Goal: Register for event/course: Register for event/course

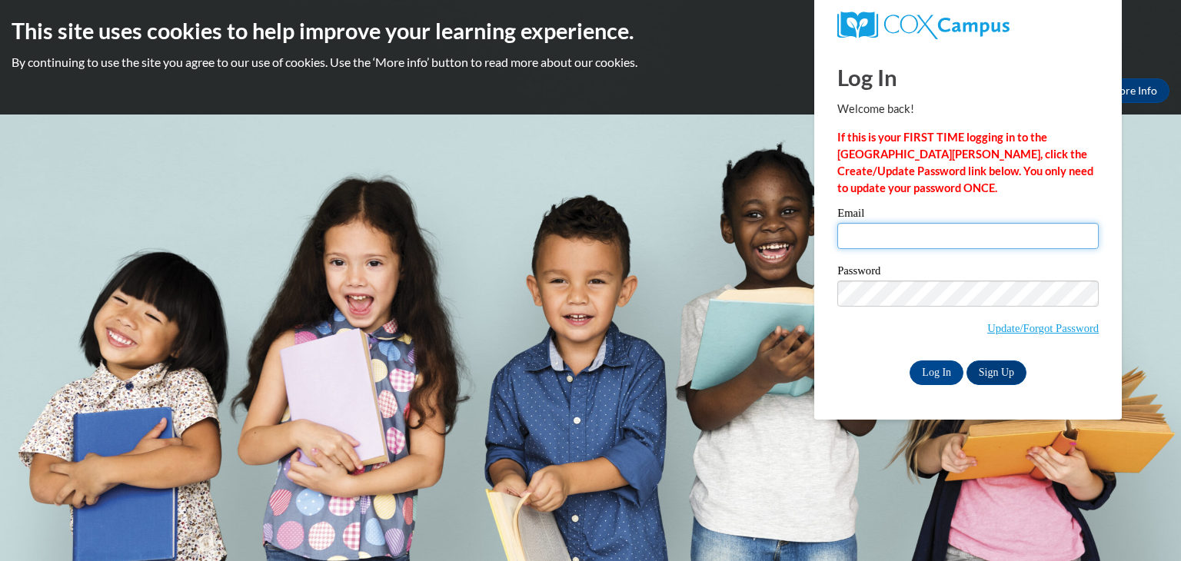
click at [863, 236] on input "Email" at bounding box center [969, 236] width 262 height 26
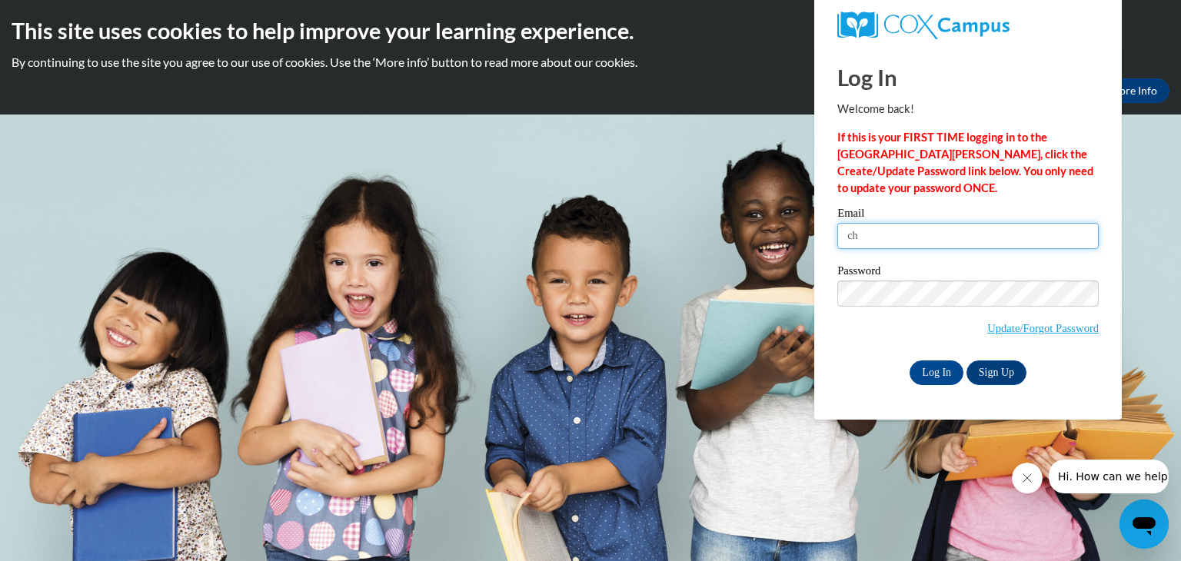
type input "c"
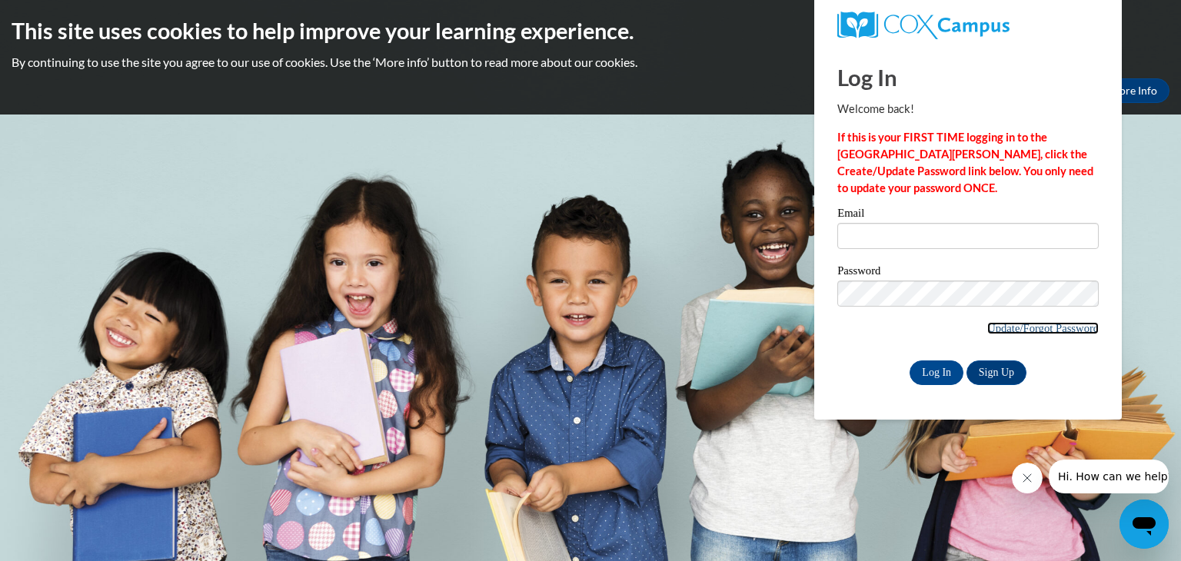
click at [988, 330] on link "Update/Forgot Password" at bounding box center [1044, 328] width 112 height 12
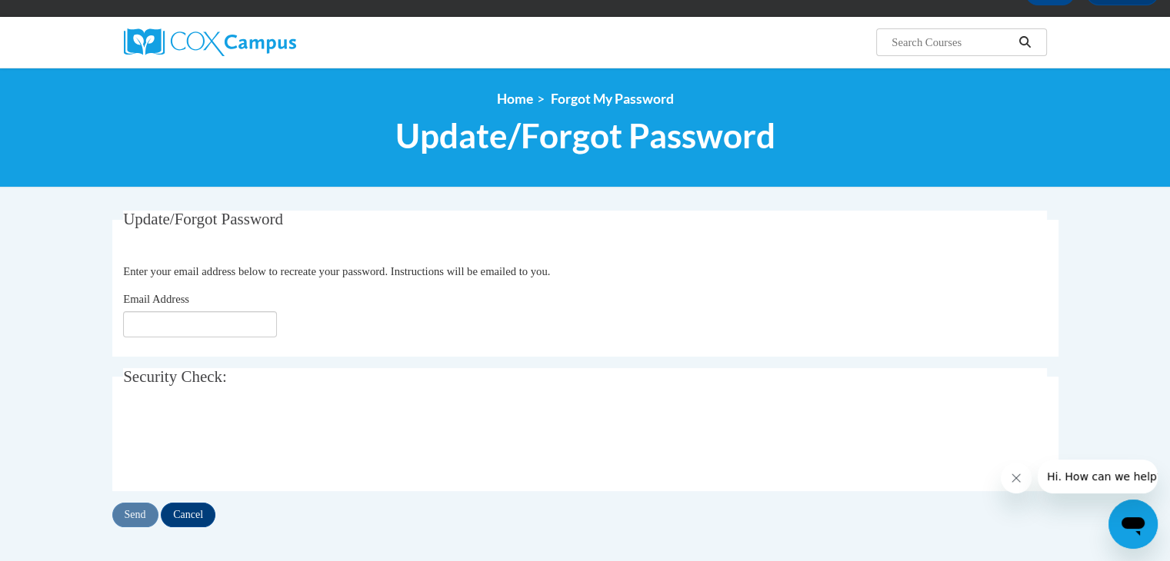
scroll to position [122, 0]
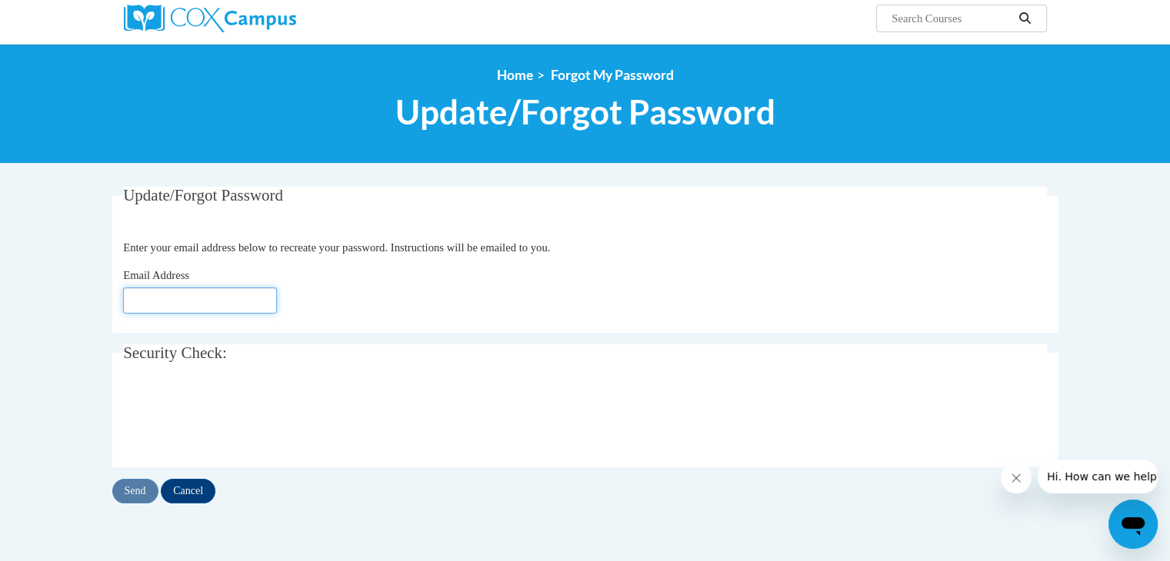
click at [163, 296] on input "Email Address" at bounding box center [200, 301] width 154 height 26
type input "[EMAIL_ADDRESS][DOMAIN_NAME]"
click at [129, 491] on input "Send" at bounding box center [135, 491] width 46 height 25
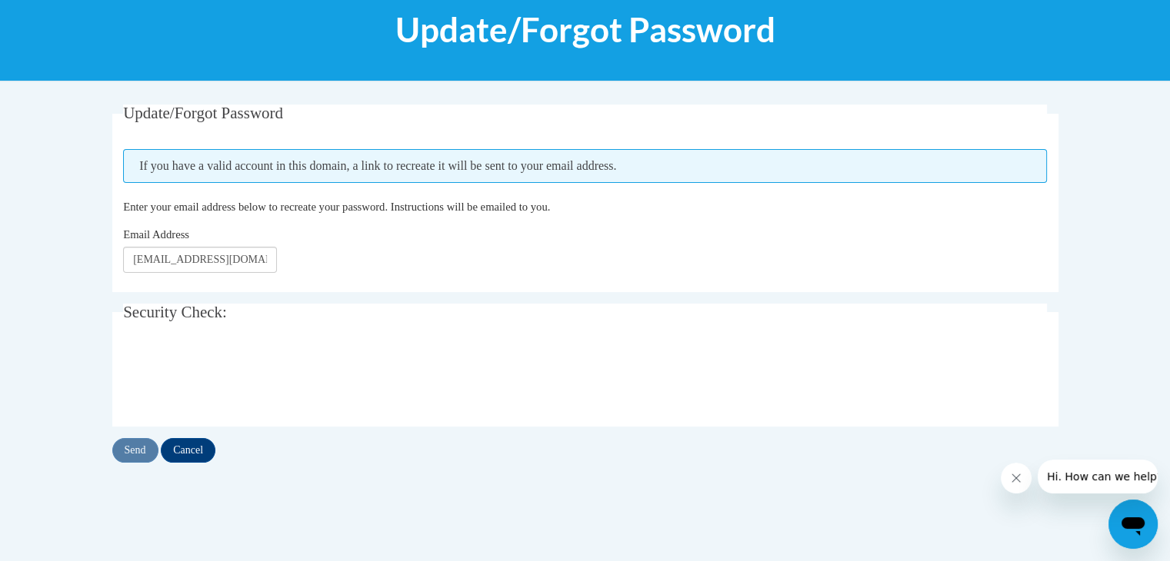
scroll to position [205, 0]
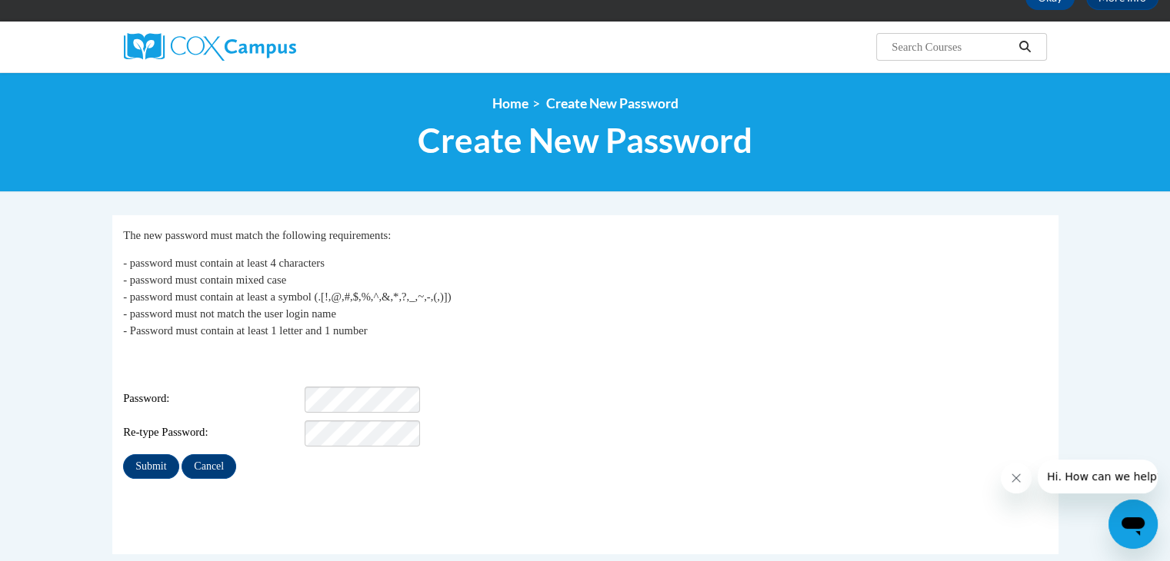
scroll to position [105, 0]
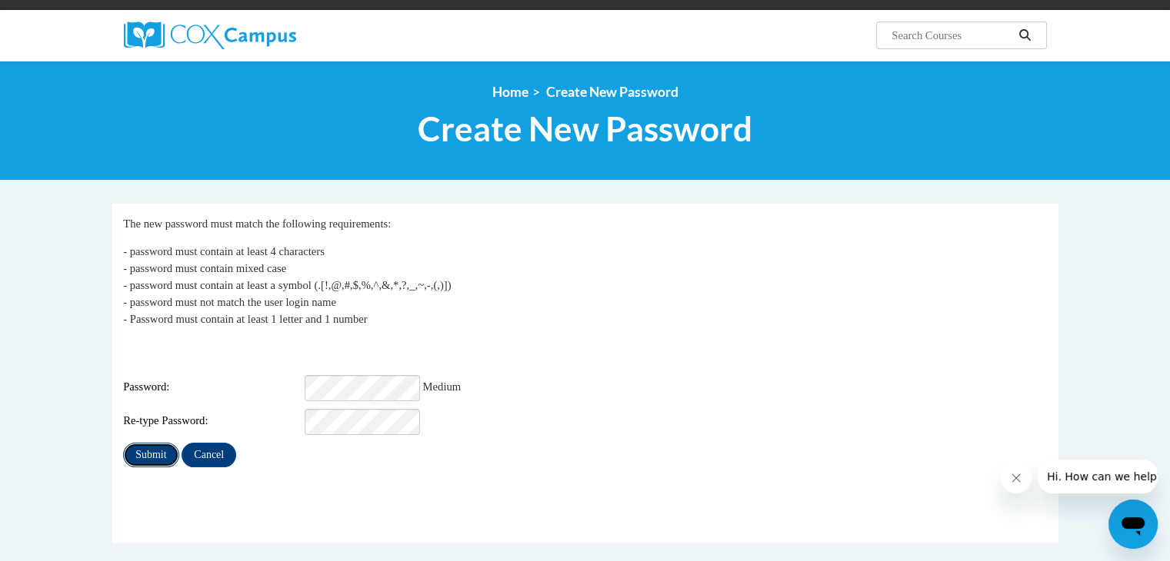
click at [145, 444] on input "Submit" at bounding box center [150, 455] width 55 height 25
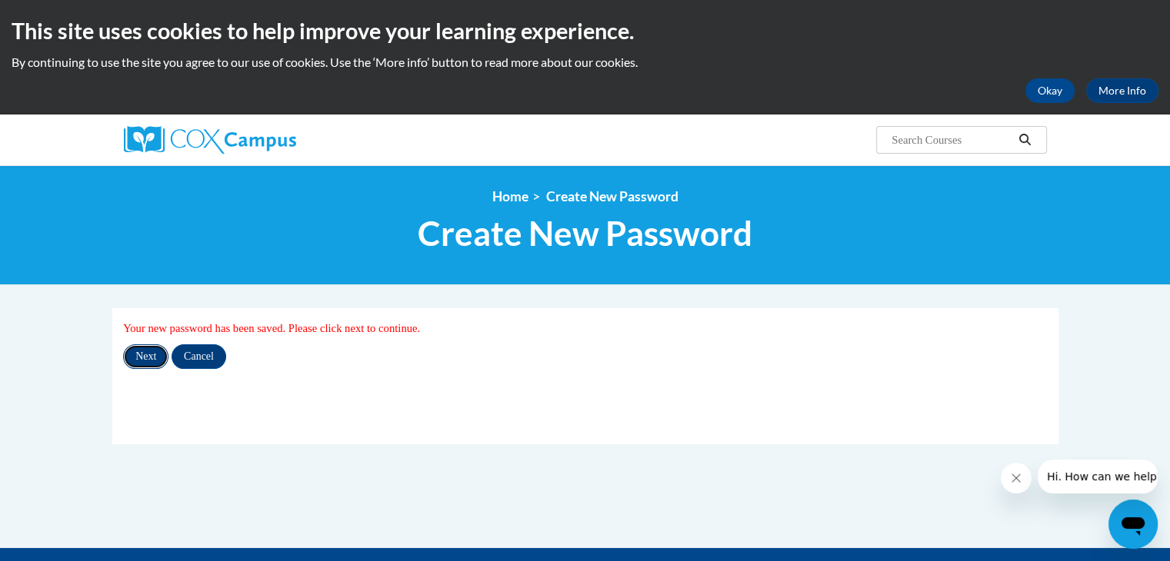
click at [151, 353] on input "Next" at bounding box center [145, 357] width 45 height 25
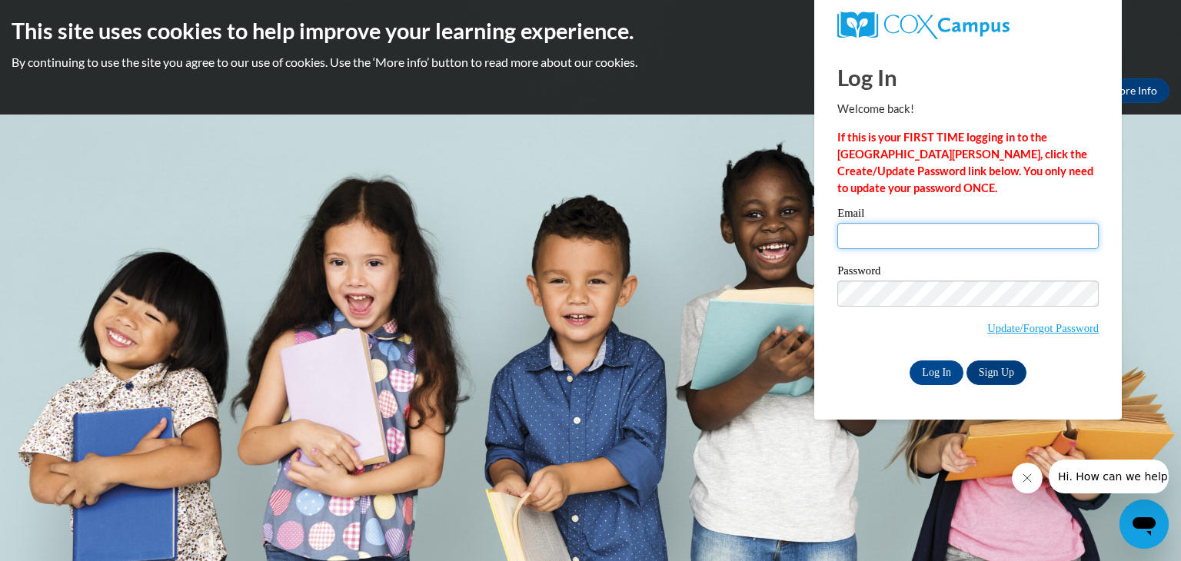
click at [861, 239] on input "Email" at bounding box center [969, 236] width 262 height 26
type input "chyla.sta@bristol.k12.wi.us"
click at [988, 370] on link "Sign Up" at bounding box center [997, 373] width 60 height 25
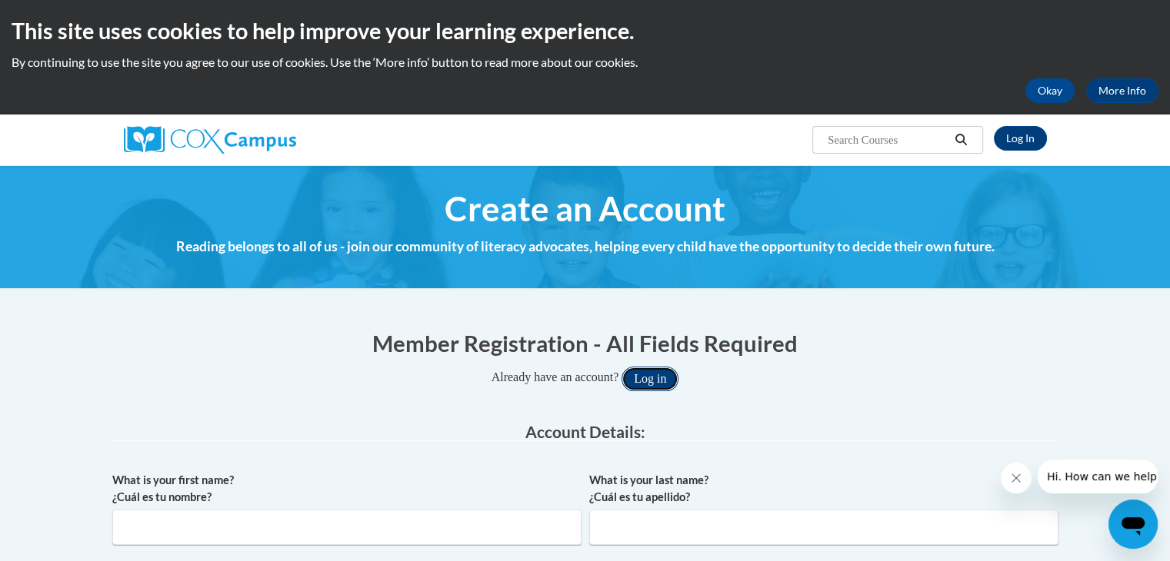
click at [649, 377] on button "Log in" at bounding box center [649, 379] width 57 height 25
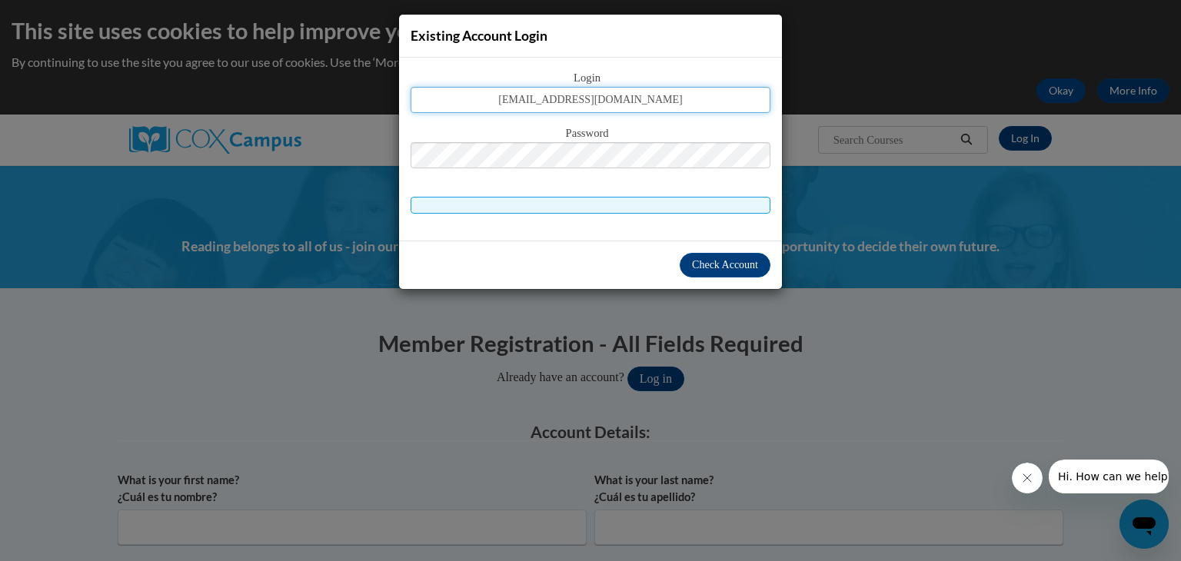
type input "chyla.sta@bristol.k12.wi.us"
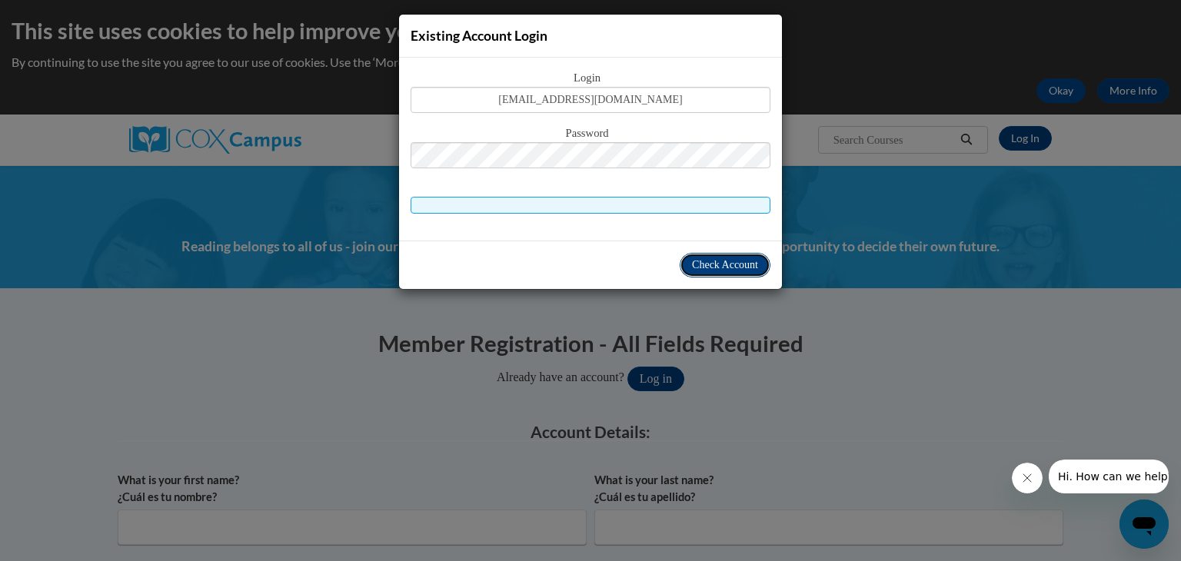
click at [712, 259] on span "Check Account" at bounding box center [725, 265] width 66 height 12
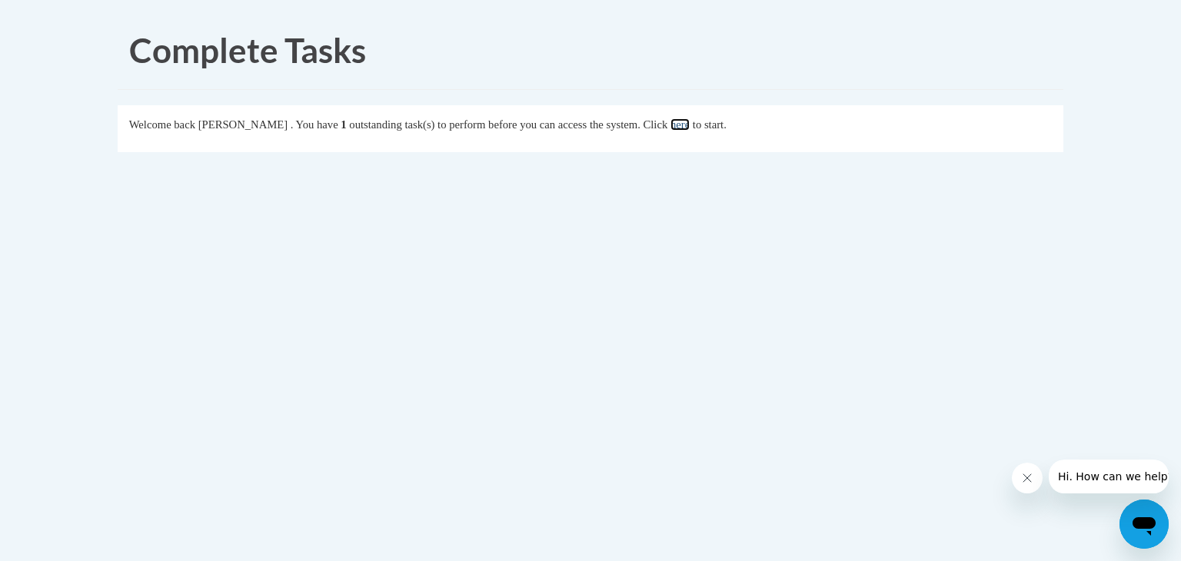
click at [690, 118] on link "here" at bounding box center [680, 124] width 19 height 12
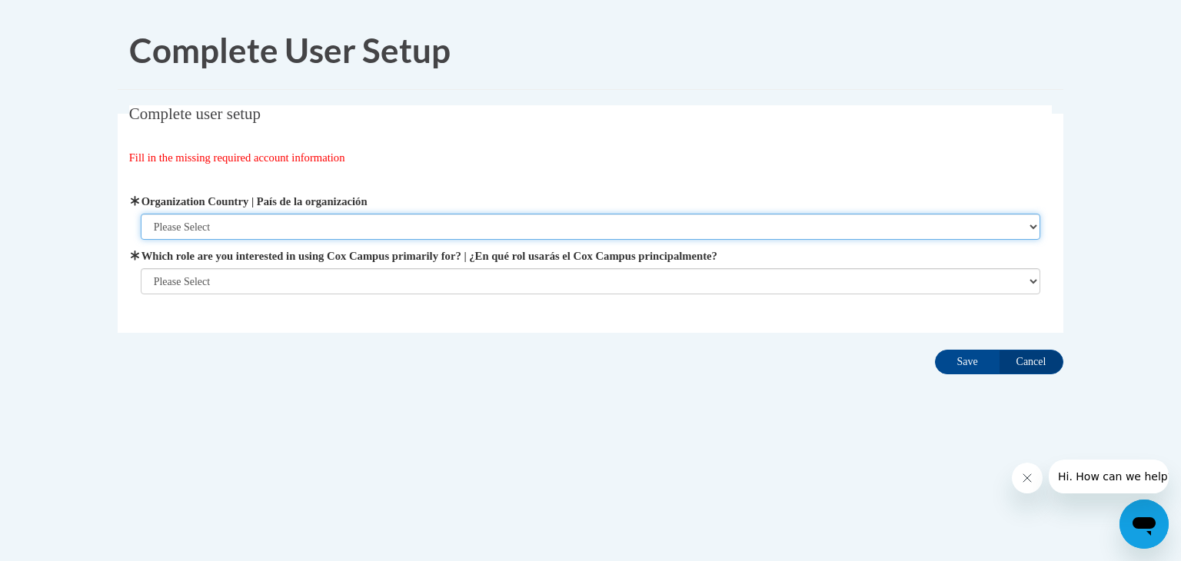
click at [243, 230] on select "Please Select United States | Estados Unidos Outside of the United States | Fue…" at bounding box center [591, 227] width 901 height 26
select select "ad49bcad-a171-4b2e-b99c-48b446064914"
click at [141, 214] on select "Please Select United States | Estados Unidos Outside of the United States | Fue…" at bounding box center [591, 227] width 901 height 26
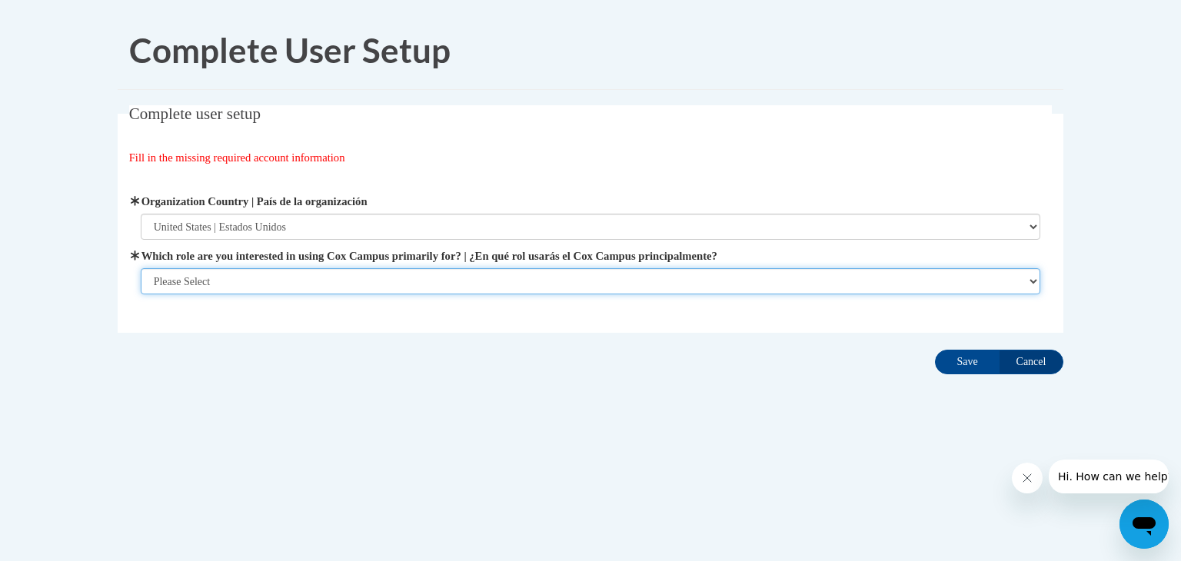
click at [248, 279] on select "Please Select College/University | Colegio/Universidad Community/Nonprofit Part…" at bounding box center [591, 281] width 901 height 26
select select "fbf2d438-af2f-41f8-98f1-81c410e29de3"
click at [141, 295] on select "Please Select College/University | Colegio/Universidad Community/Nonprofit Part…" at bounding box center [591, 281] width 901 height 26
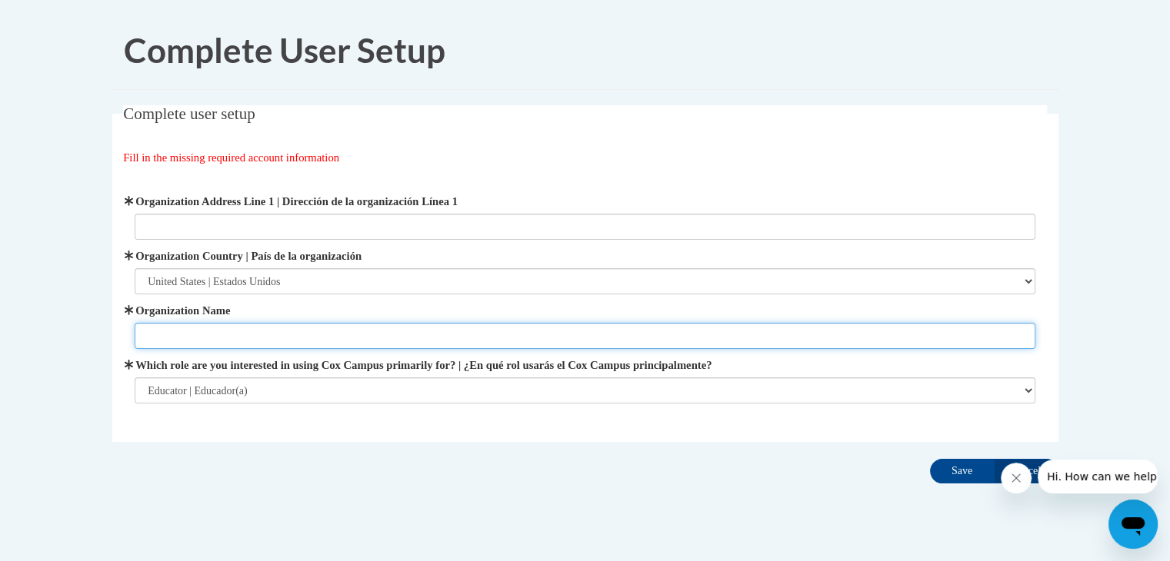
click at [295, 330] on input "Organization Name" at bounding box center [585, 336] width 901 height 26
type input "Bristol Elementary School"
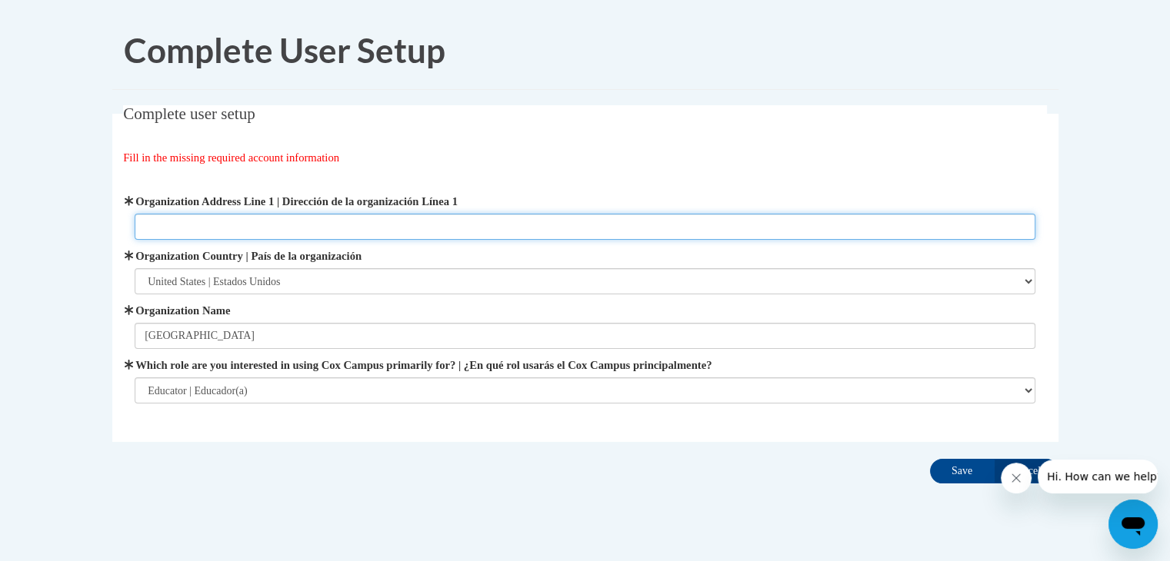
click at [211, 229] on input "Organization Address Line 1 | Dirección de la organización Línea 1" at bounding box center [585, 227] width 901 height 26
paste input "20121 83rd Street Bristol, WI 53104"
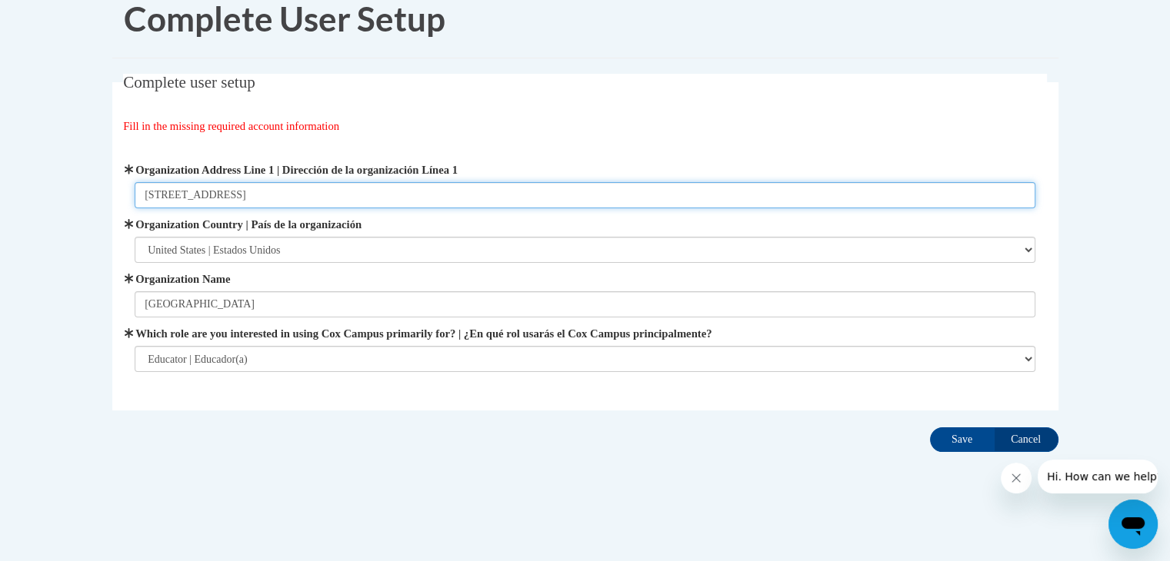
type input "20121 83rd Street Bristol, WI 53104"
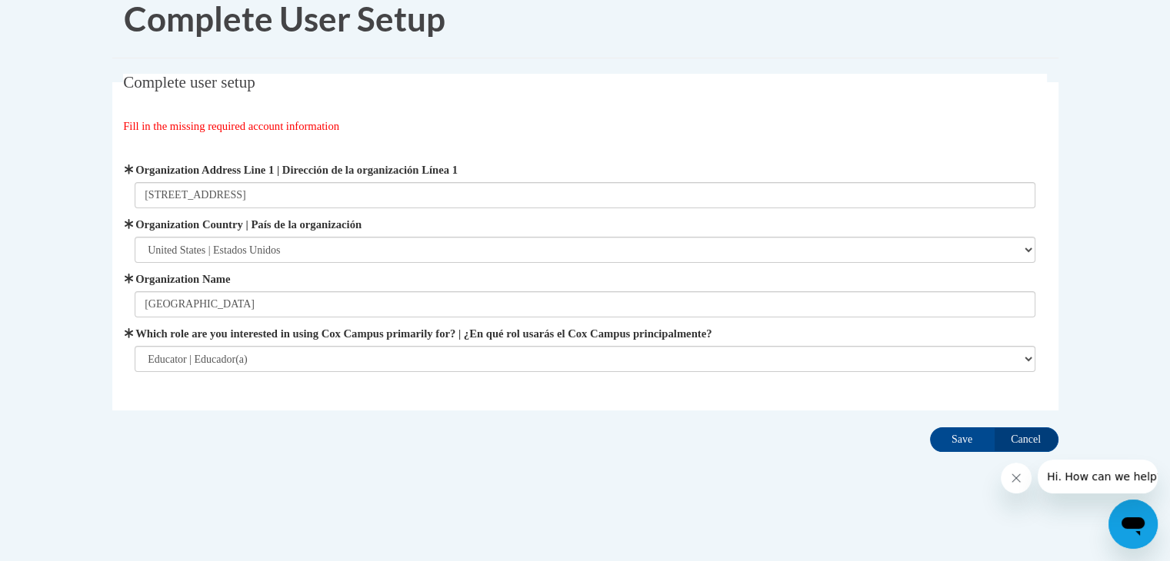
click at [1013, 474] on icon "Close message from company" at bounding box center [1016, 478] width 12 height 12
click at [956, 440] on input "Save" at bounding box center [962, 440] width 65 height 25
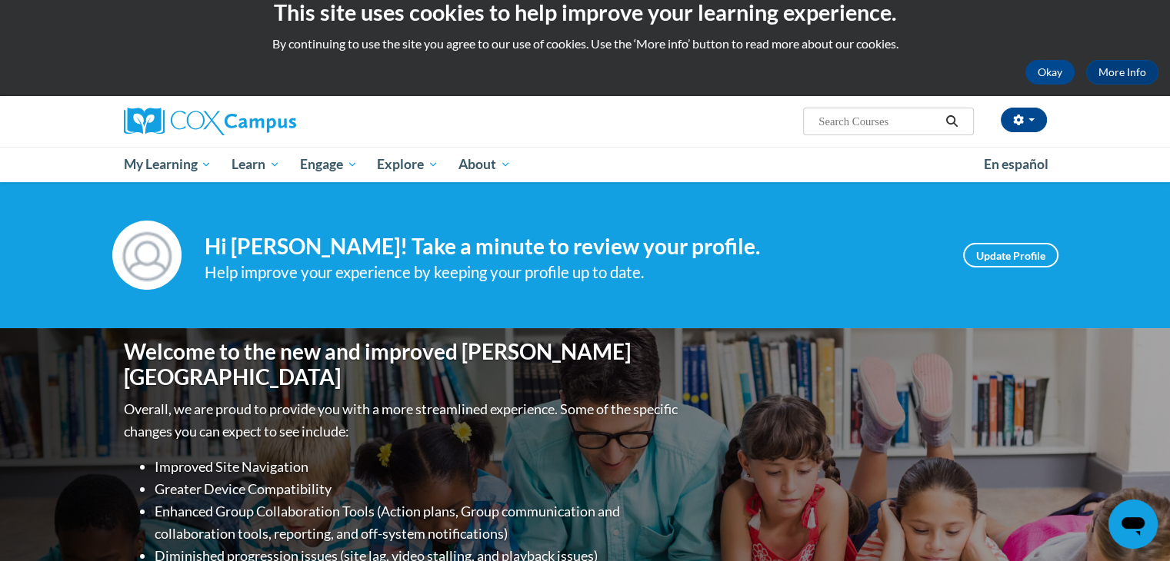
scroll to position [4, 0]
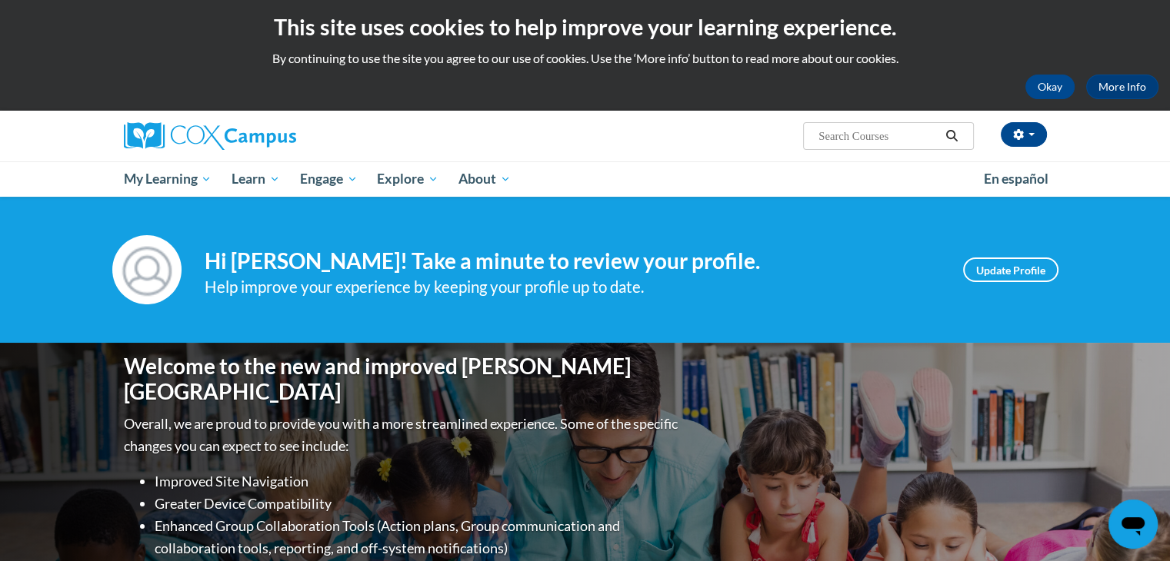
click at [872, 139] on input "Search..." at bounding box center [878, 136] width 123 height 18
type input "Vocabulary"
click at [953, 135] on icon "Search" at bounding box center [952, 136] width 14 height 12
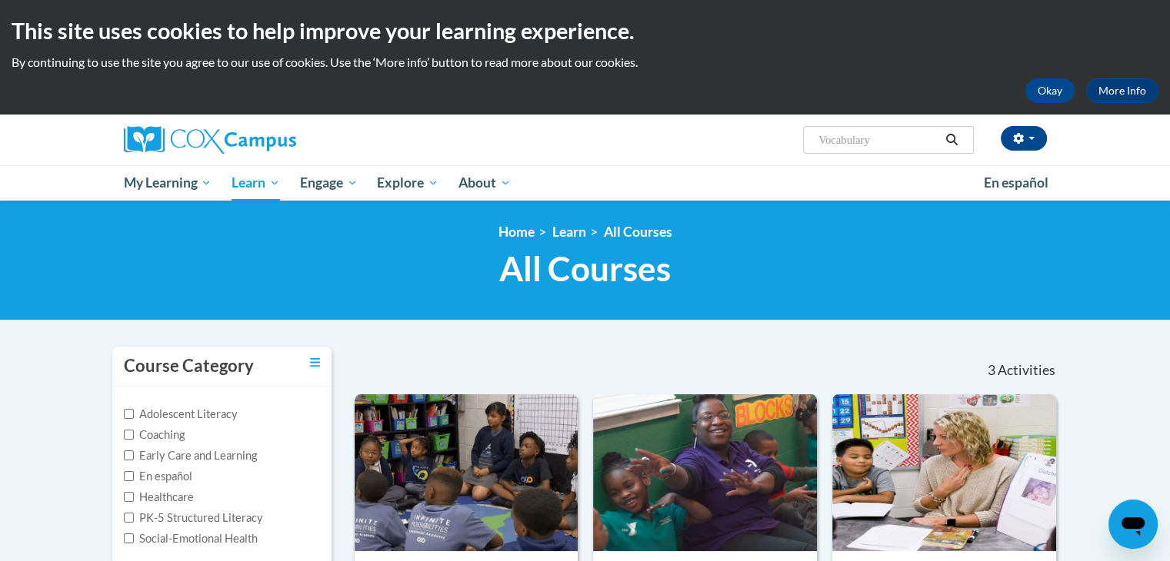
click at [891, 142] on input "Vocabulary" at bounding box center [878, 140] width 123 height 18
type input "V"
click at [891, 142] on input "Search..." at bounding box center [878, 140] width 123 height 18
click at [881, 141] on input "Reading Flunency" at bounding box center [878, 140] width 123 height 18
type input "Reading Fluency"
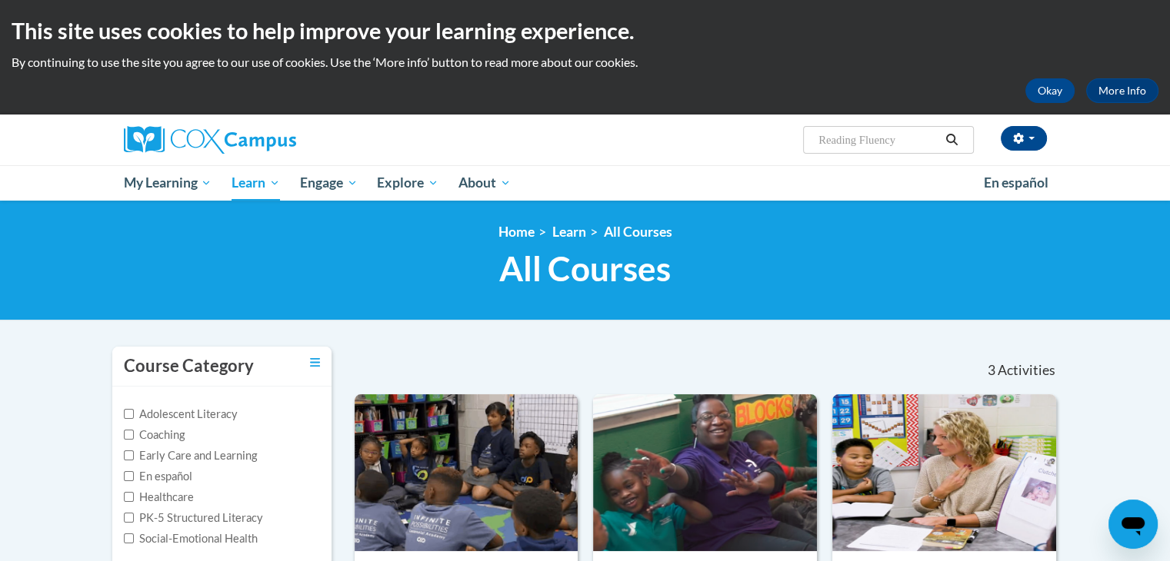
click at [951, 142] on icon "Search" at bounding box center [952, 140] width 12 height 12
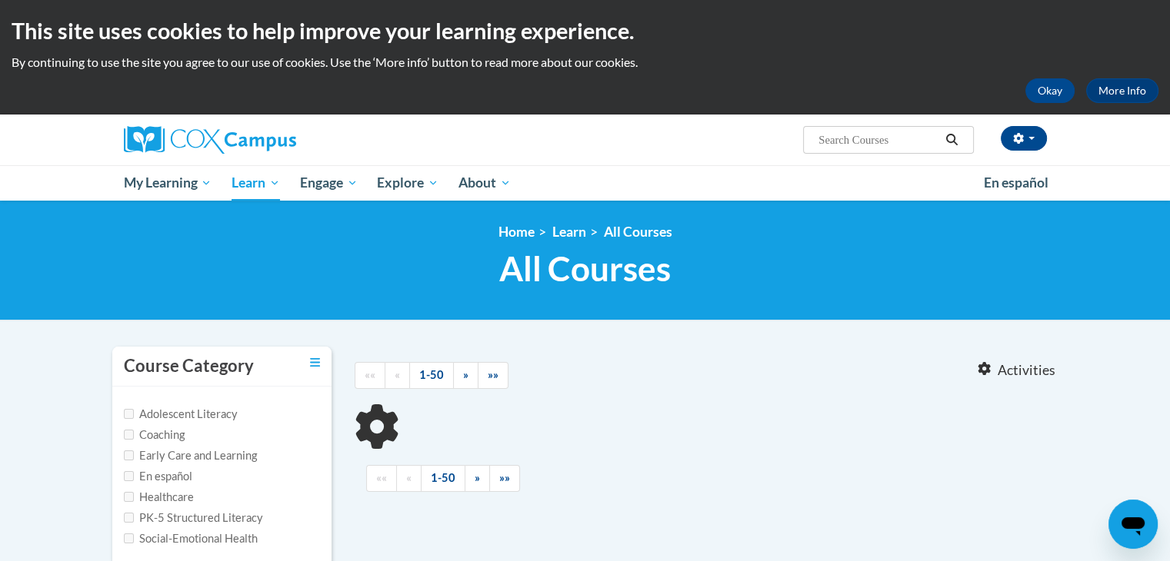
type input "Reading Fluency"
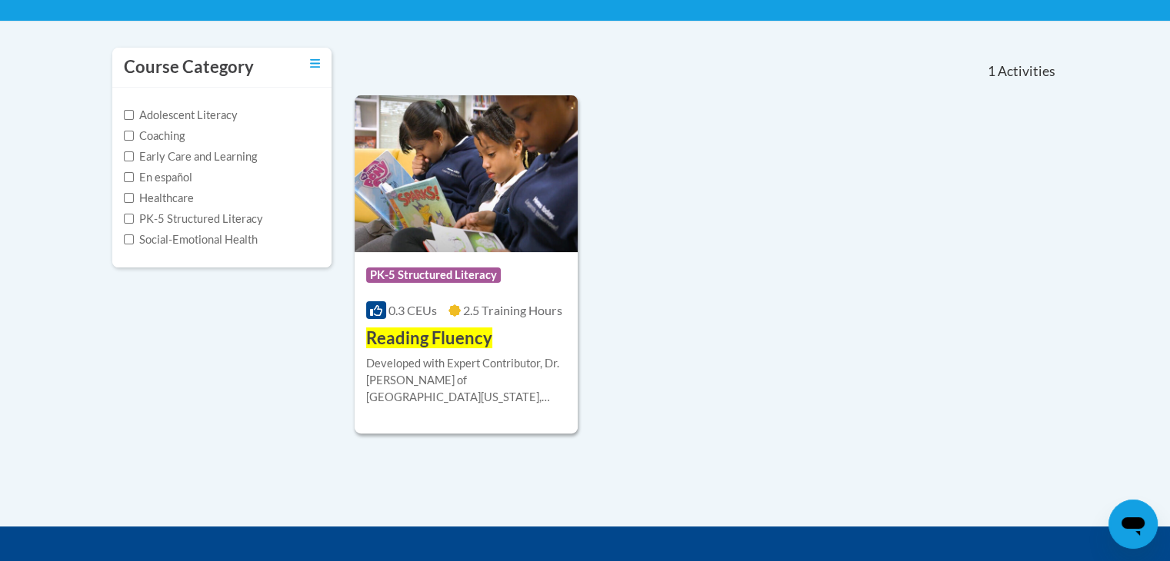
scroll to position [305, 0]
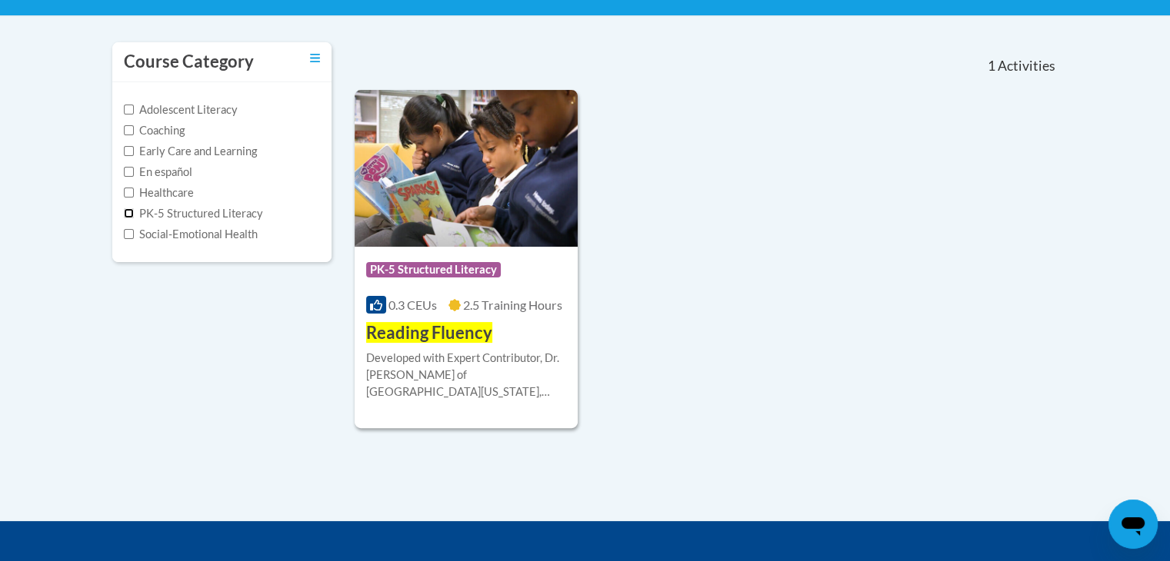
click at [126, 213] on input "PK-5 Structured Literacy" at bounding box center [129, 213] width 10 height 10
checkbox input "true"
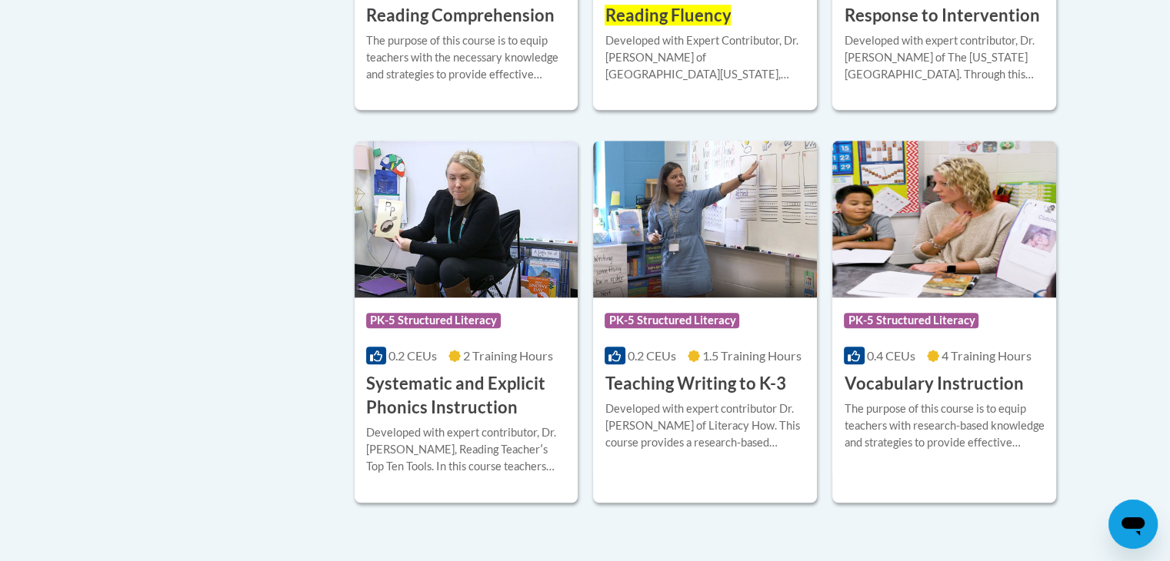
scroll to position [1455, 0]
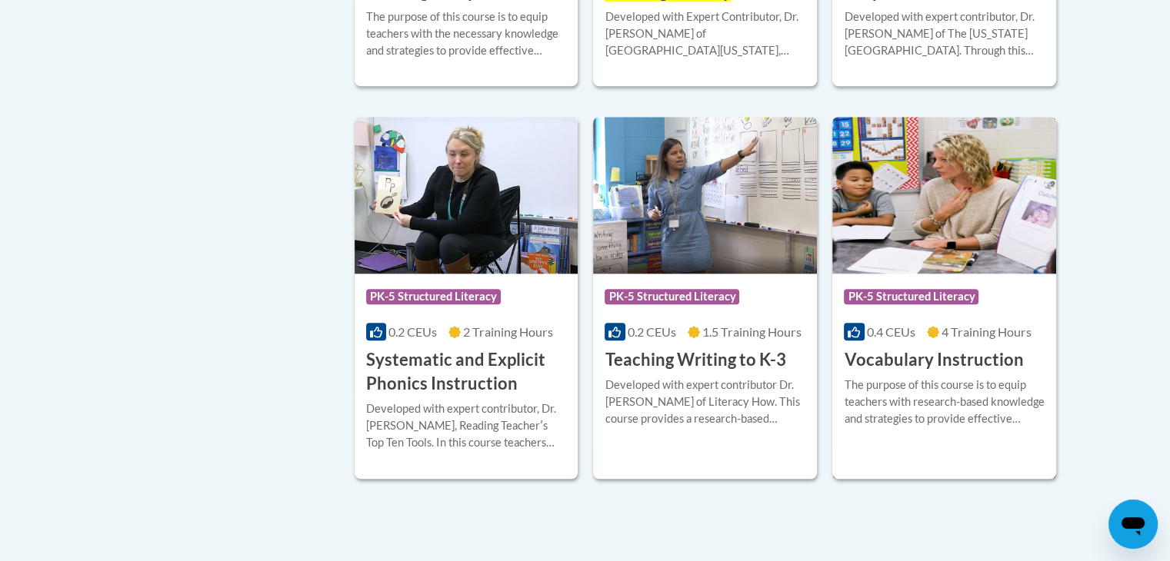
click at [896, 246] on img at bounding box center [944, 195] width 224 height 157
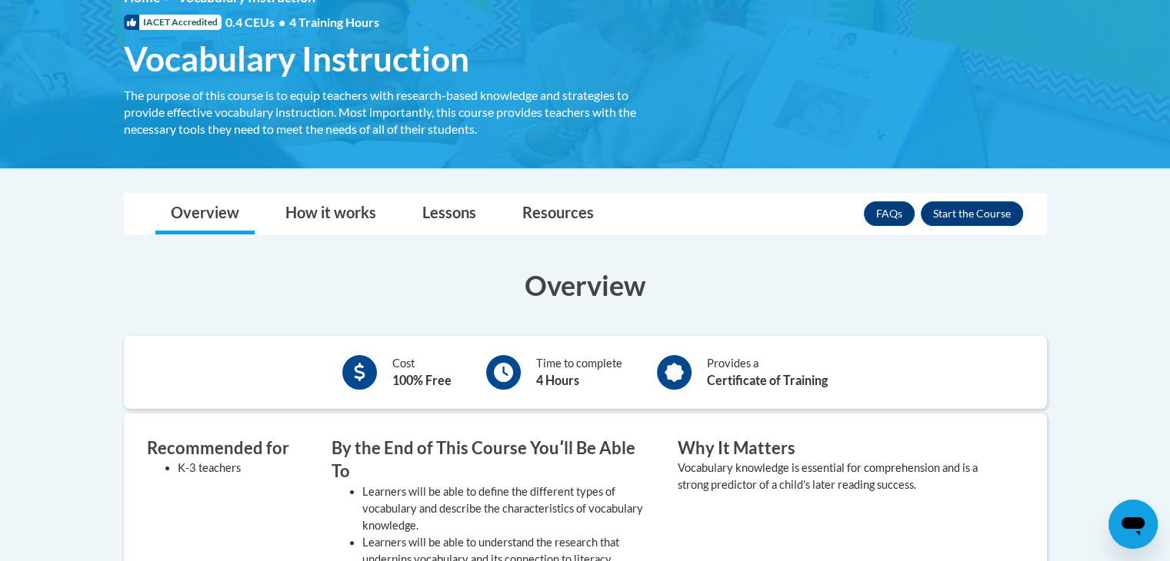
scroll to position [228, 0]
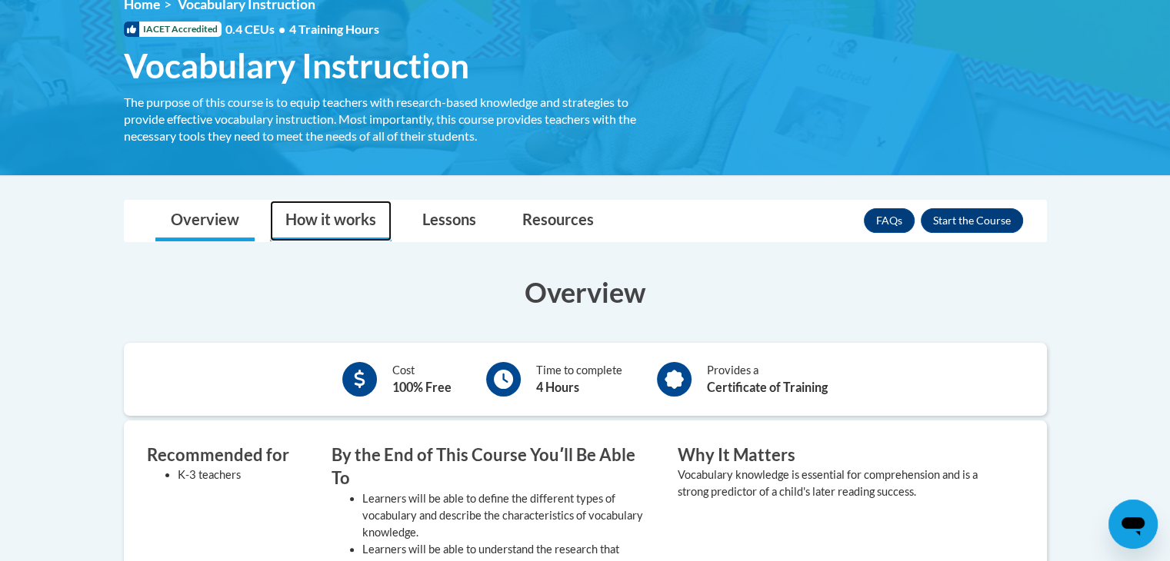
click at [320, 223] on link "How it works" at bounding box center [331, 221] width 122 height 41
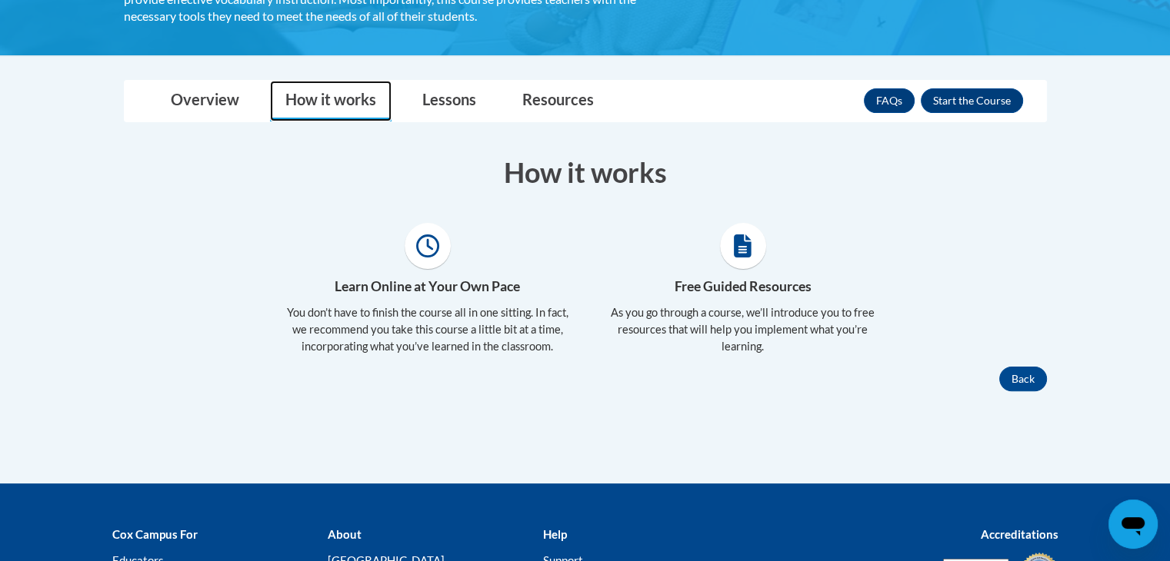
scroll to position [184, 0]
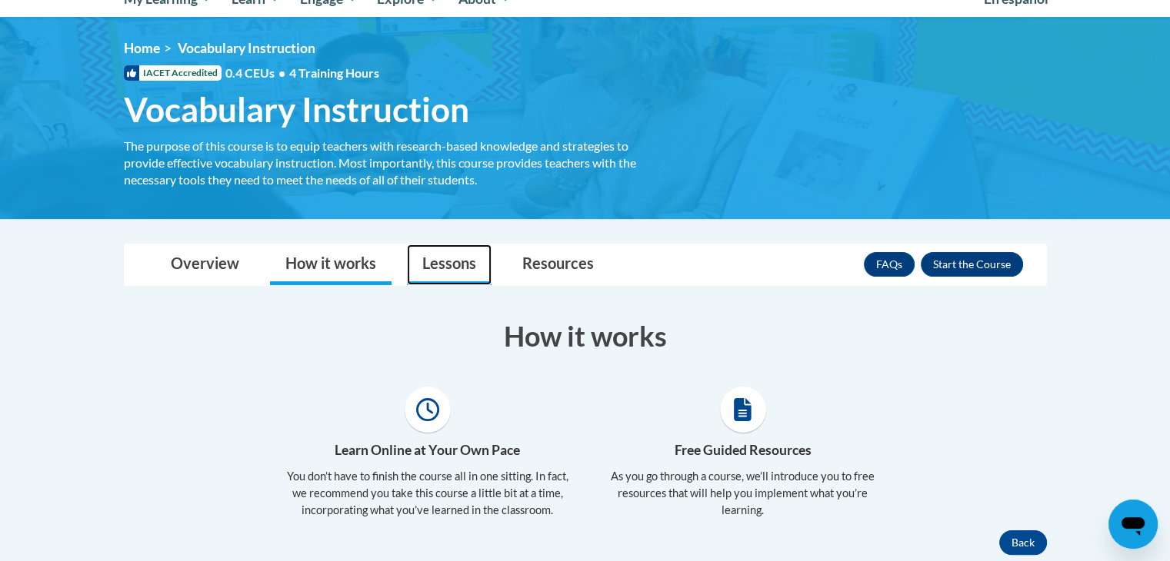
click at [437, 260] on link "Lessons" at bounding box center [449, 265] width 85 height 41
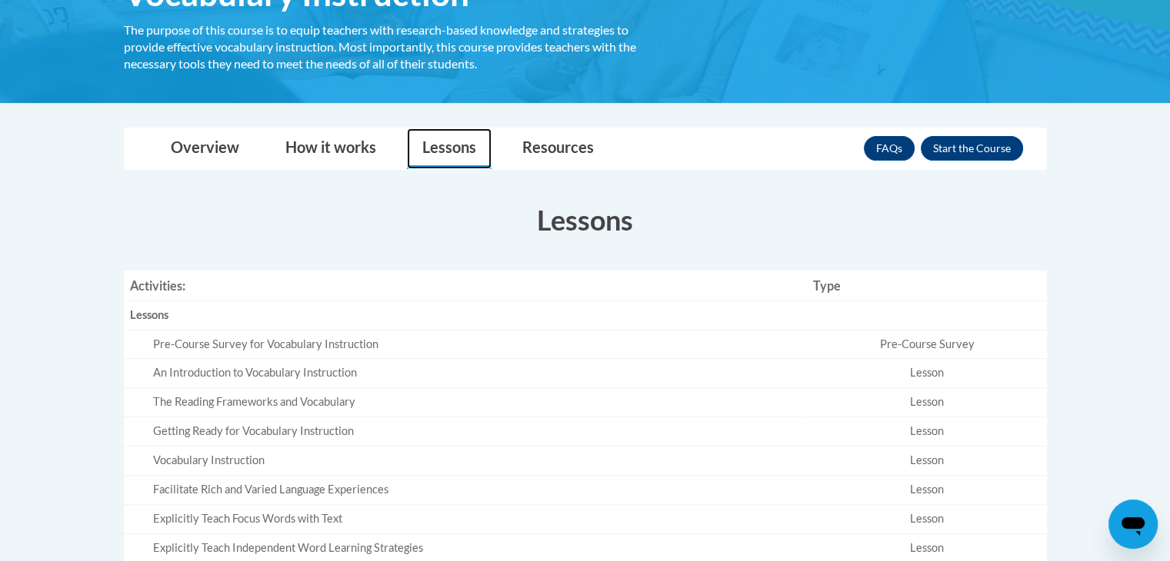
scroll to position [326, 0]
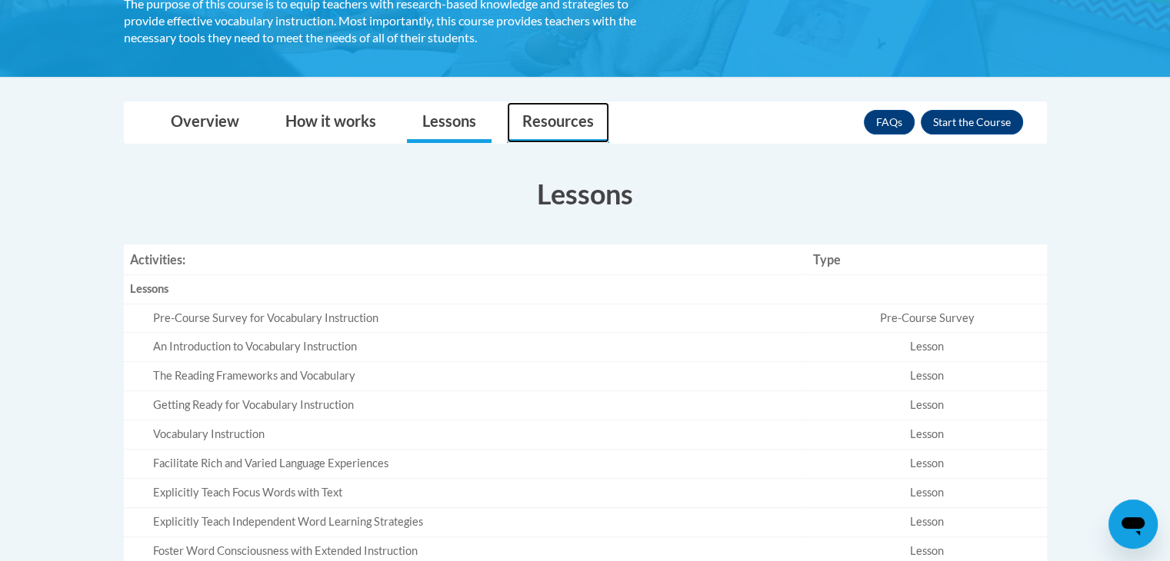
click at [541, 122] on link "Resources" at bounding box center [558, 122] width 102 height 41
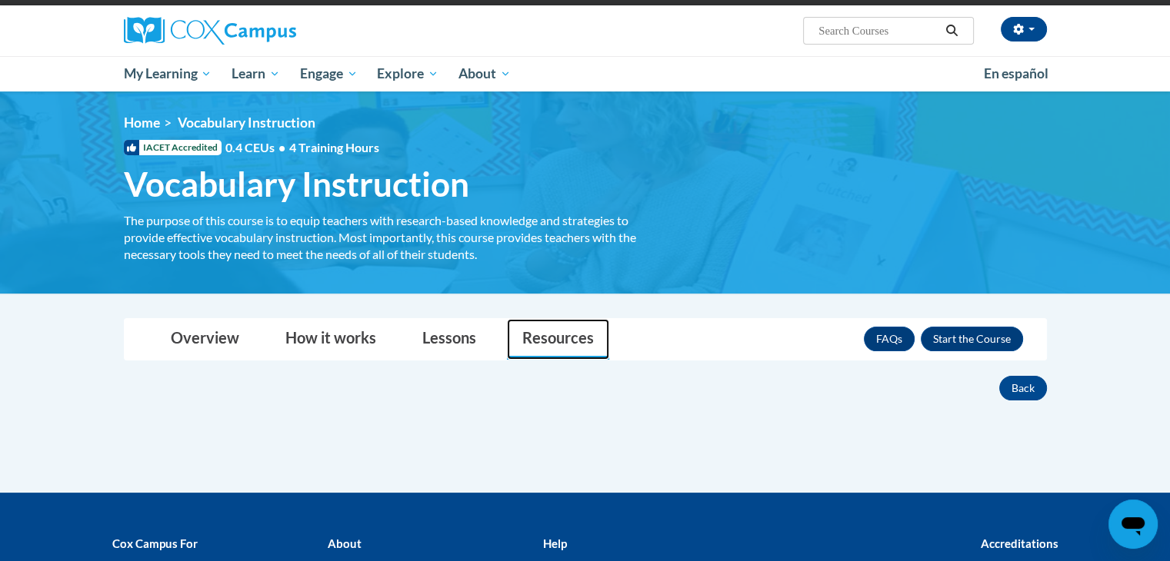
scroll to position [111, 0]
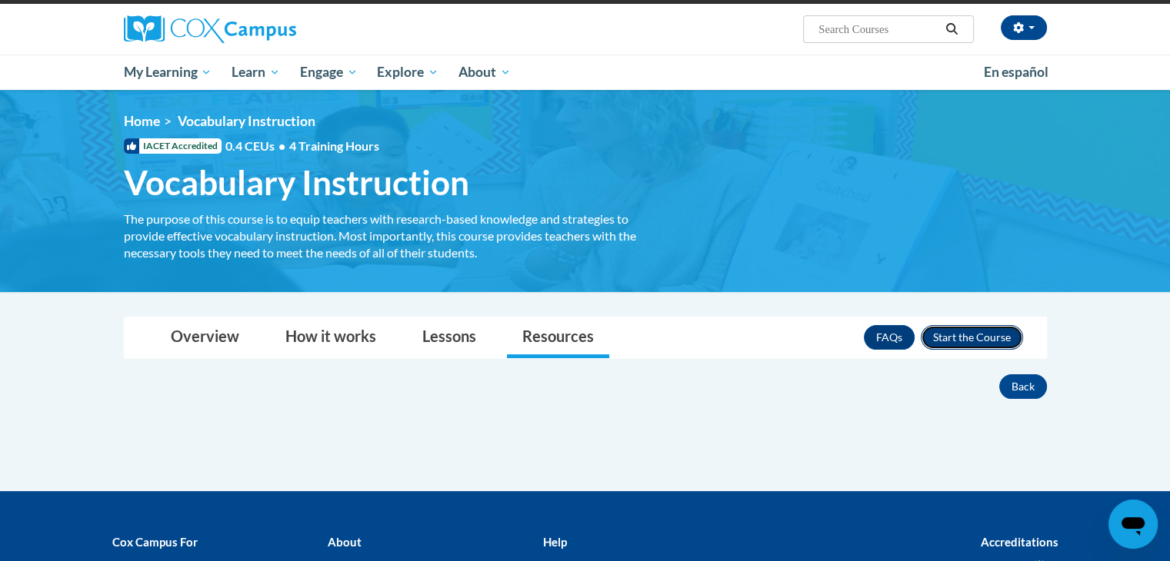
click at [951, 334] on button "Enroll" at bounding box center [972, 337] width 102 height 25
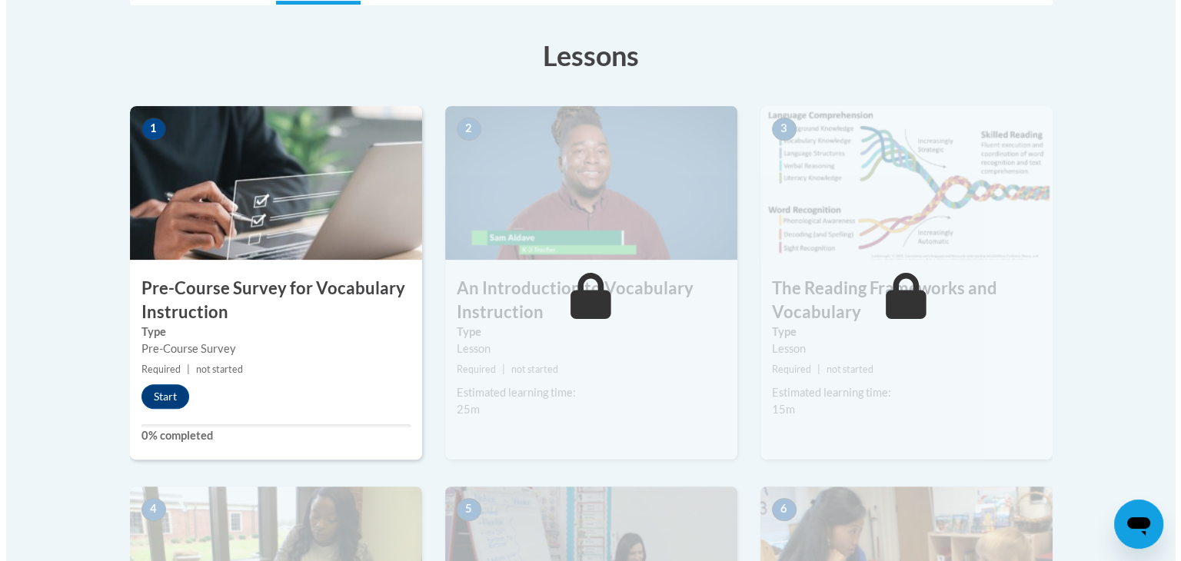
scroll to position [381, 0]
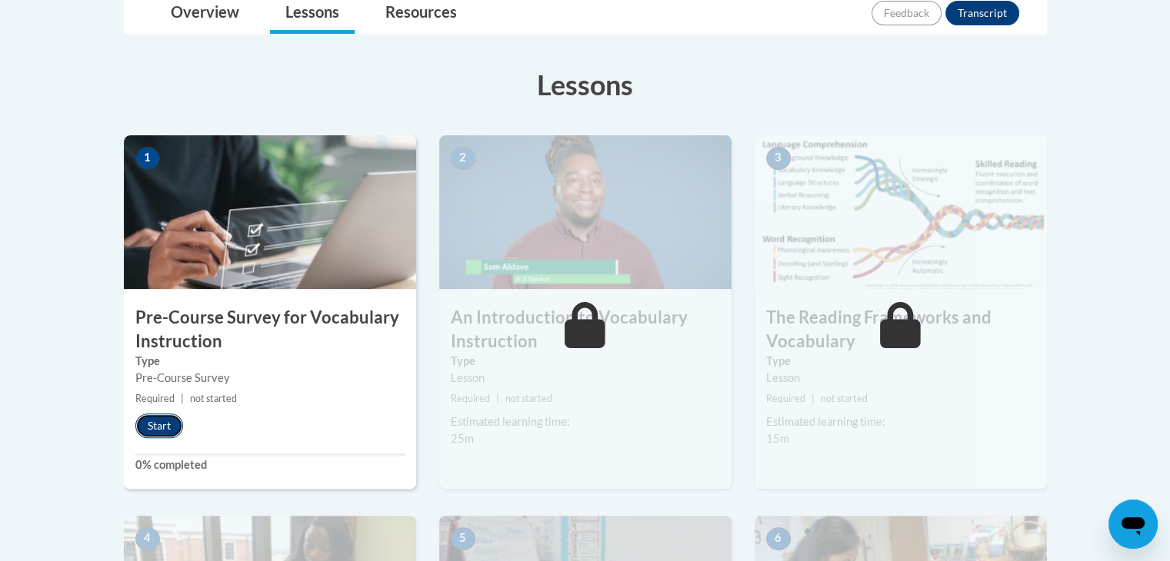
click at [156, 421] on button "Start" at bounding box center [159, 426] width 48 height 25
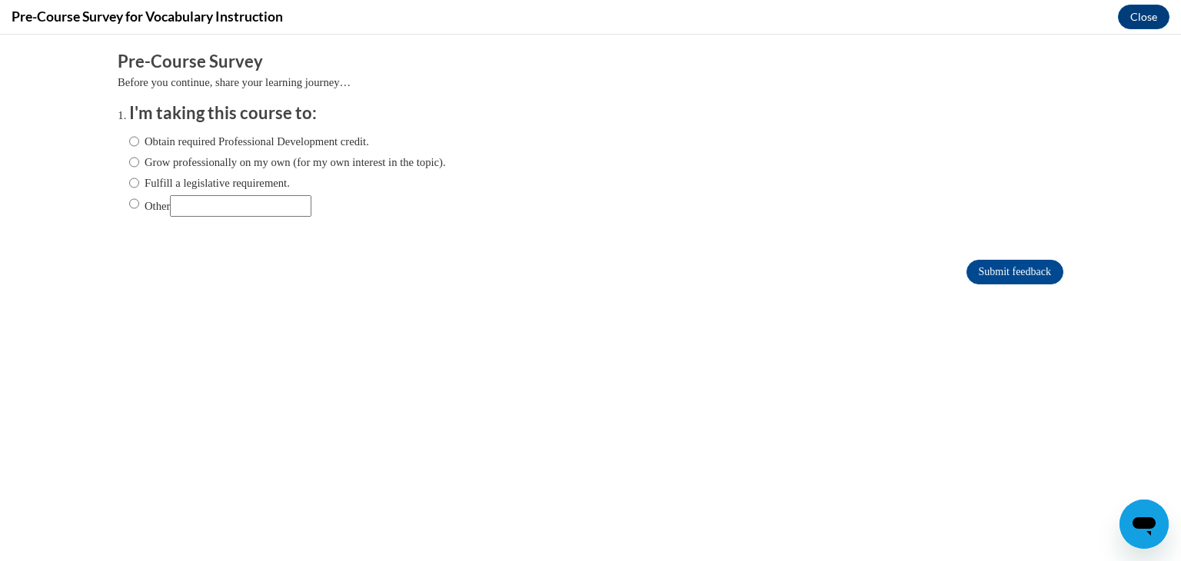
scroll to position [0, 0]
click at [129, 182] on input "Fulfill a legislative requirement." at bounding box center [134, 183] width 10 height 17
radio input "true"
click at [976, 269] on input "Submit feedback" at bounding box center [1015, 272] width 97 height 25
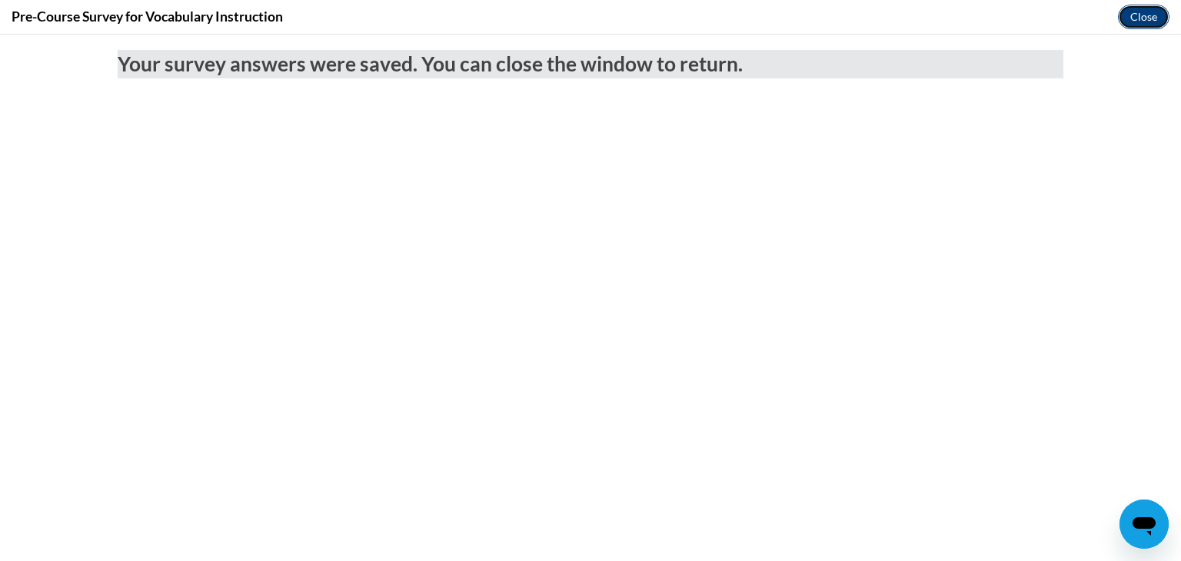
click at [1159, 9] on button "Close" at bounding box center [1144, 17] width 52 height 25
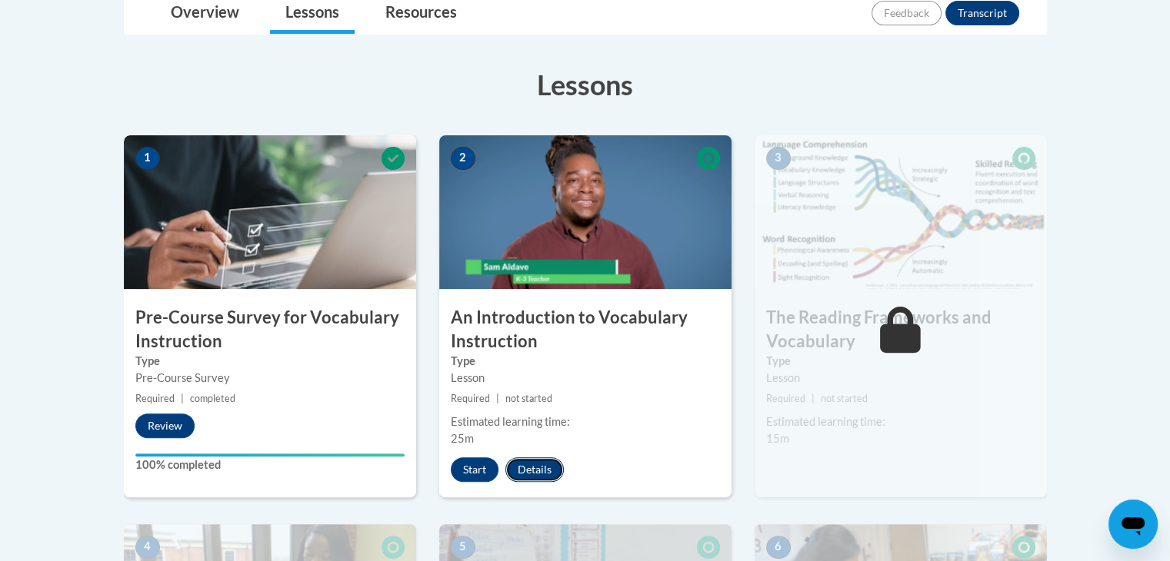
click at [537, 465] on button "Details" at bounding box center [534, 470] width 58 height 25
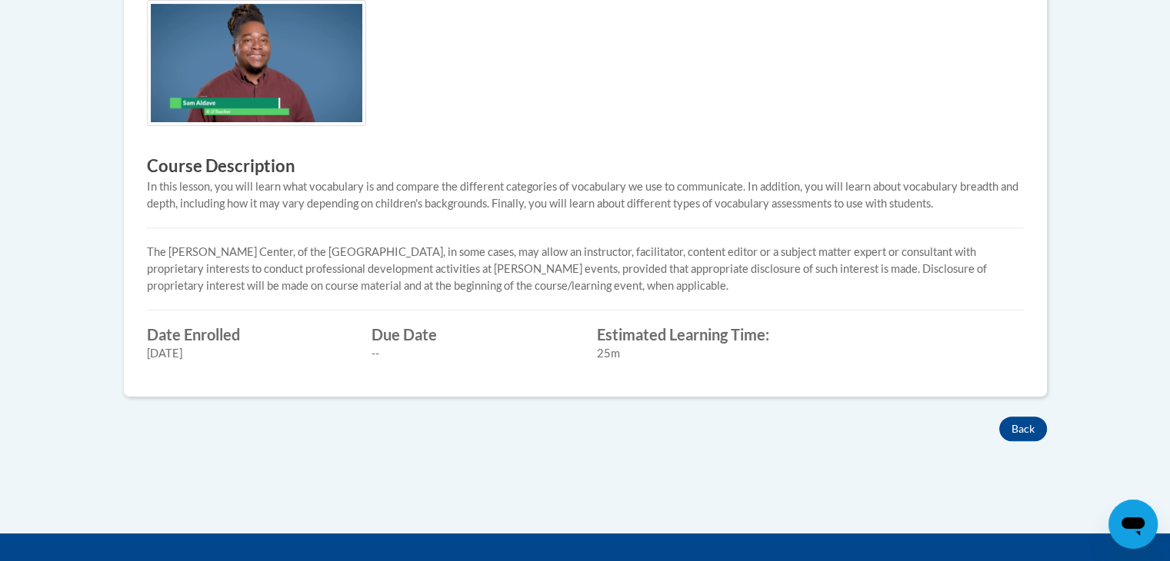
scroll to position [571, 0]
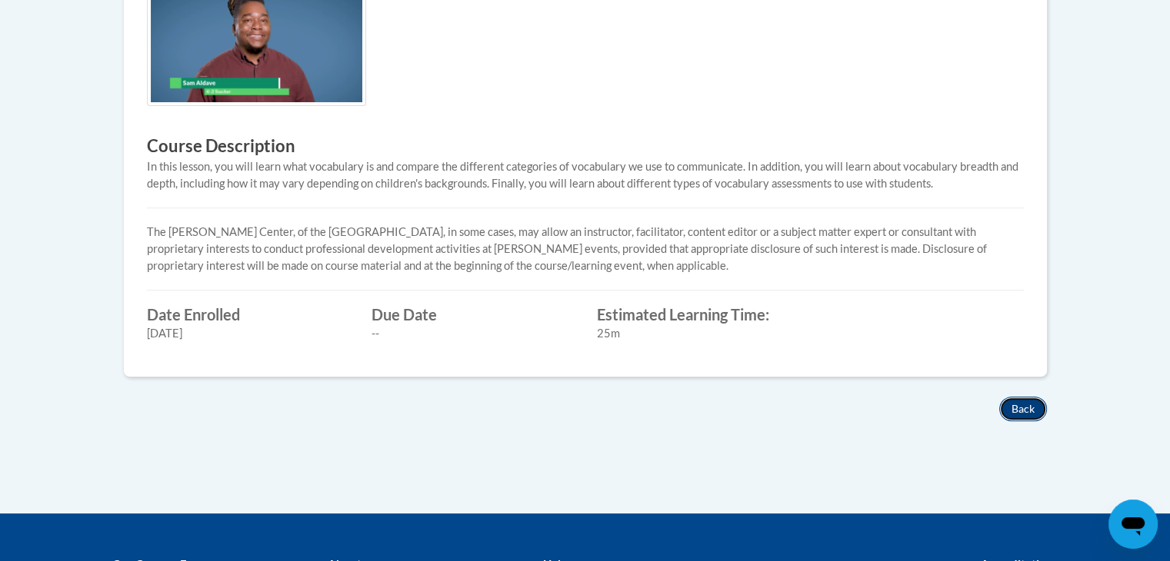
click at [1019, 405] on button "Back" at bounding box center [1023, 409] width 48 height 25
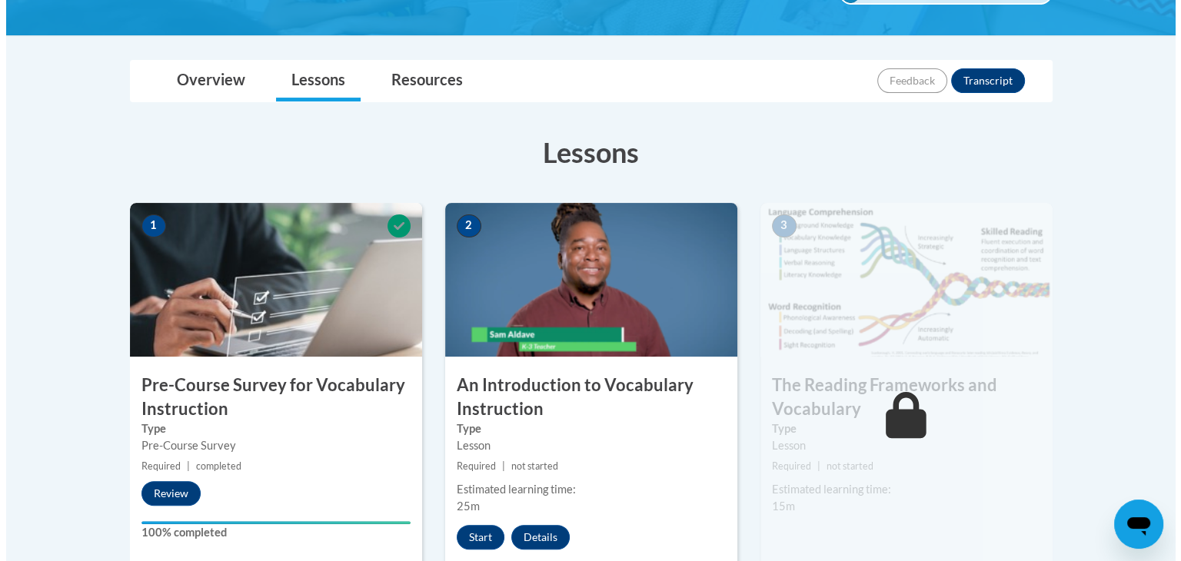
scroll to position [448, 0]
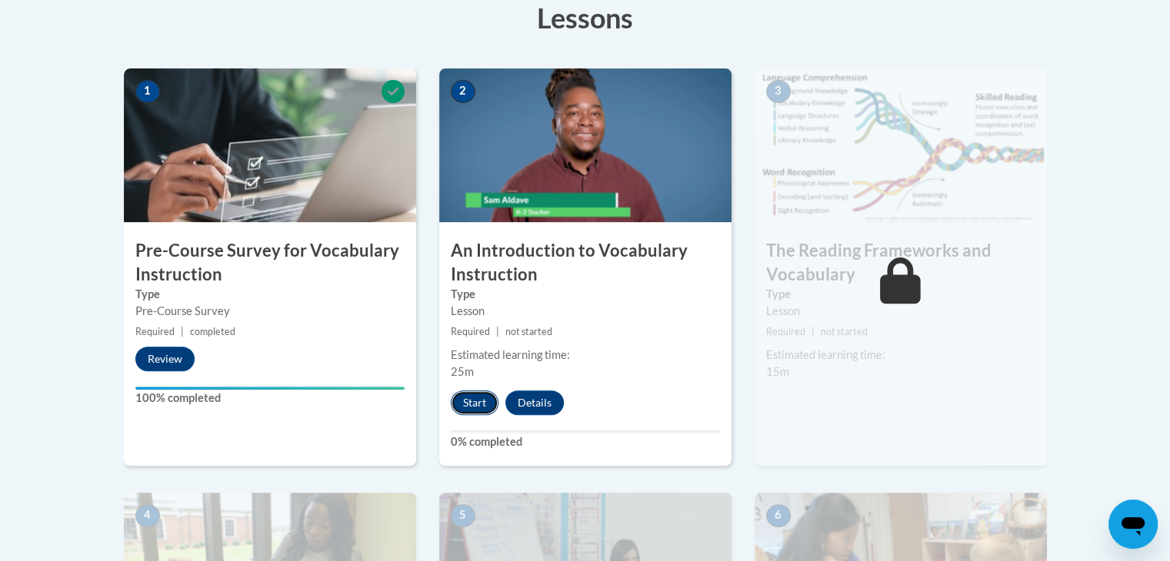
click at [478, 396] on button "Start" at bounding box center [475, 403] width 48 height 25
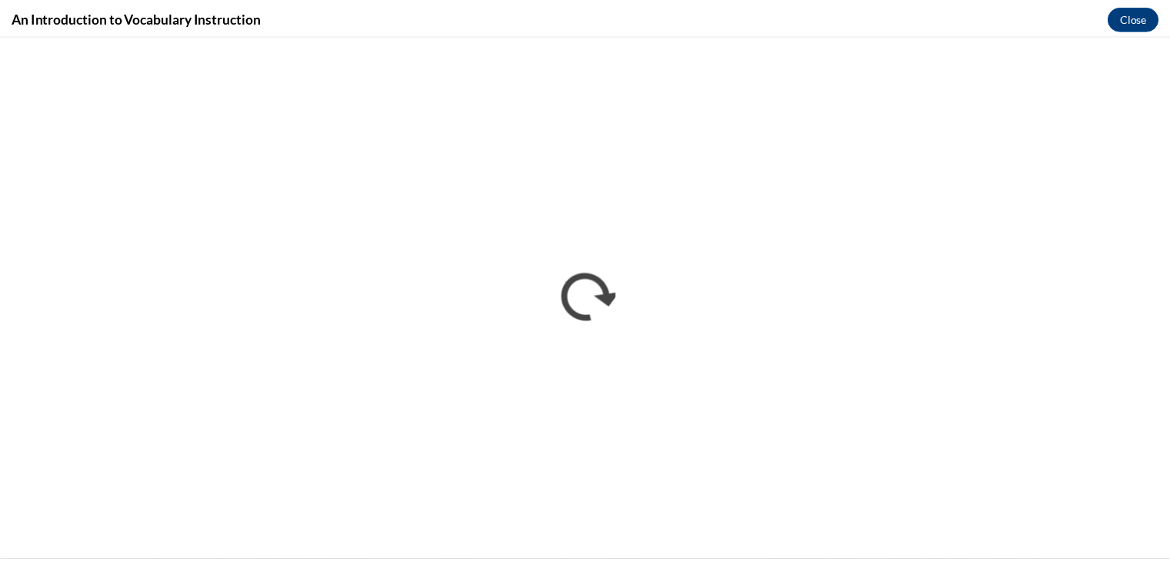
scroll to position [0, 0]
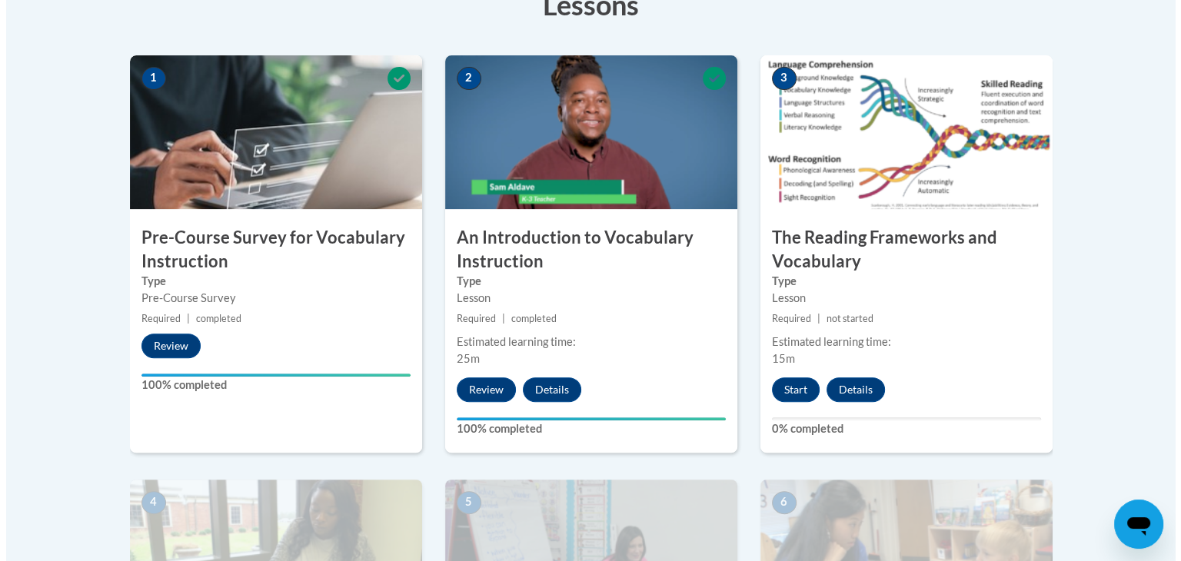
scroll to position [455, 0]
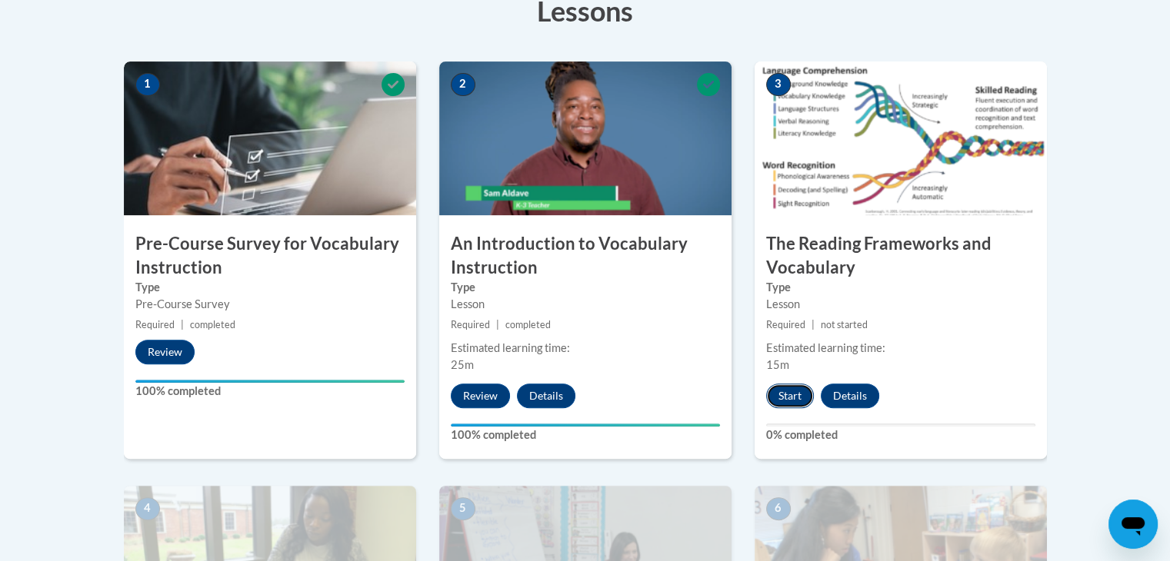
click at [792, 395] on button "Start" at bounding box center [790, 396] width 48 height 25
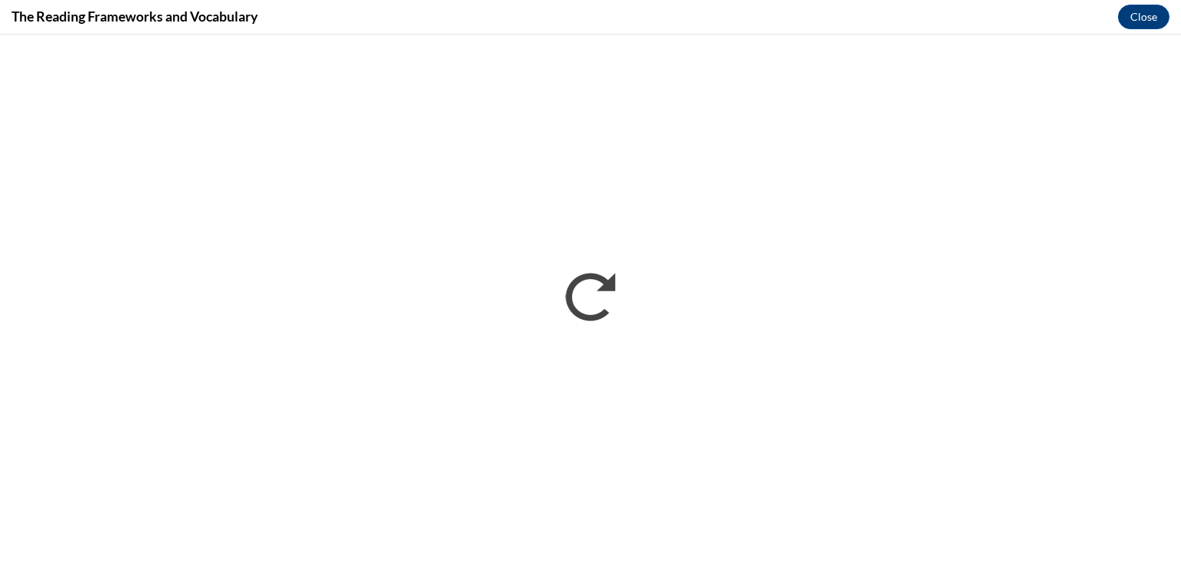
scroll to position [0, 0]
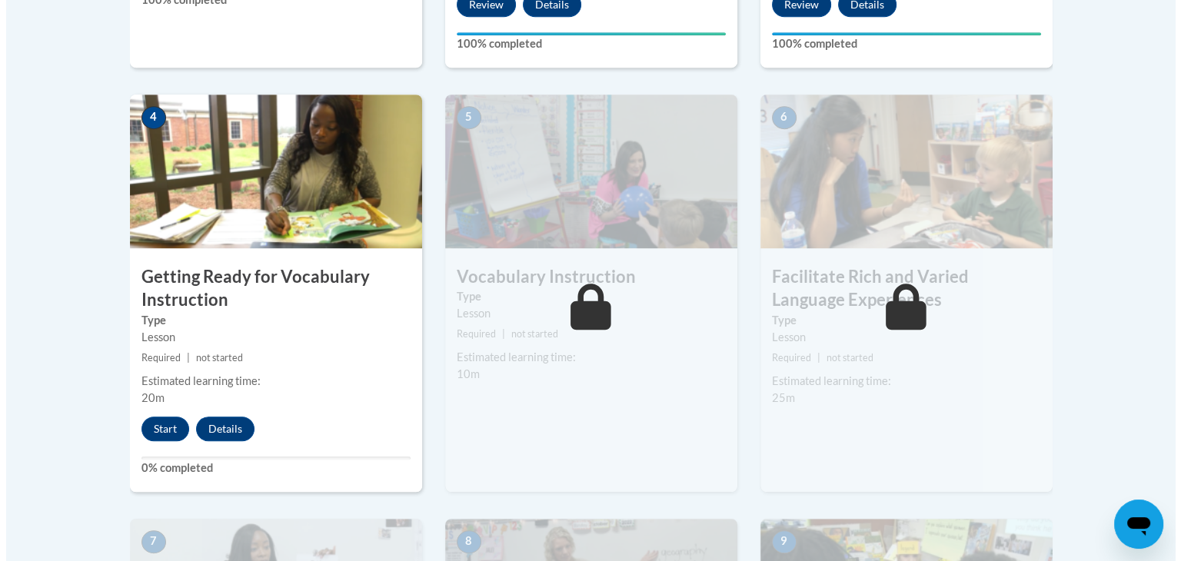
scroll to position [830, 0]
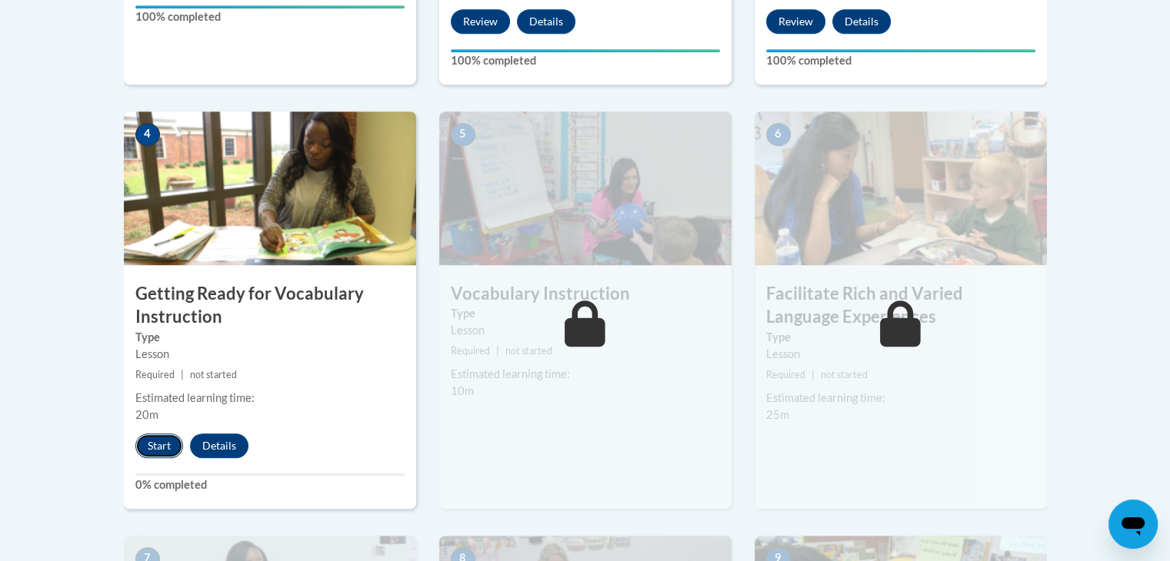
click at [150, 444] on button "Start" at bounding box center [159, 446] width 48 height 25
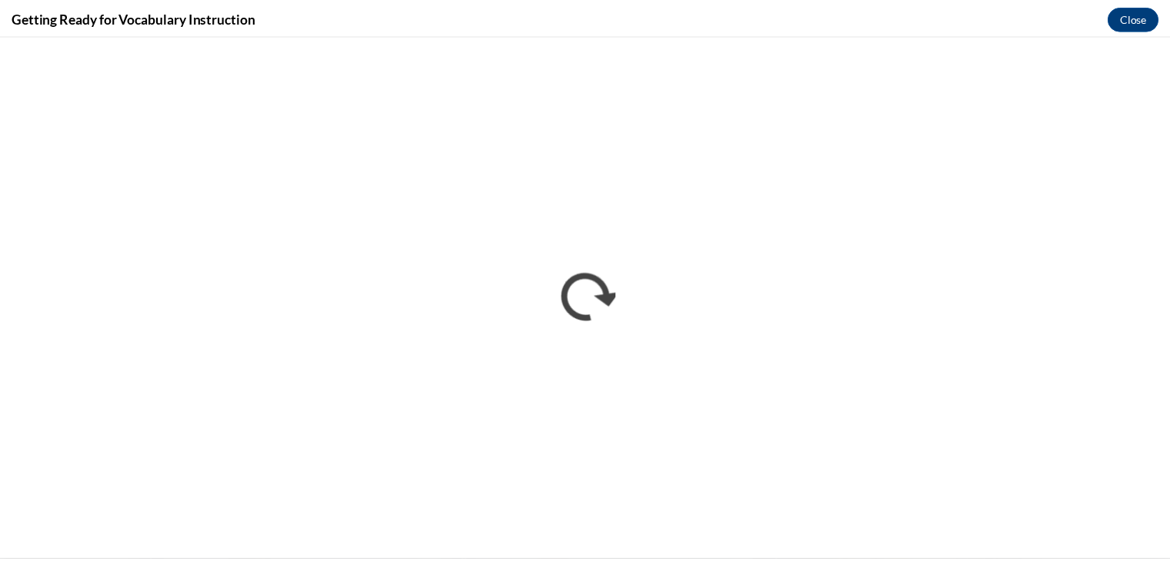
scroll to position [0, 0]
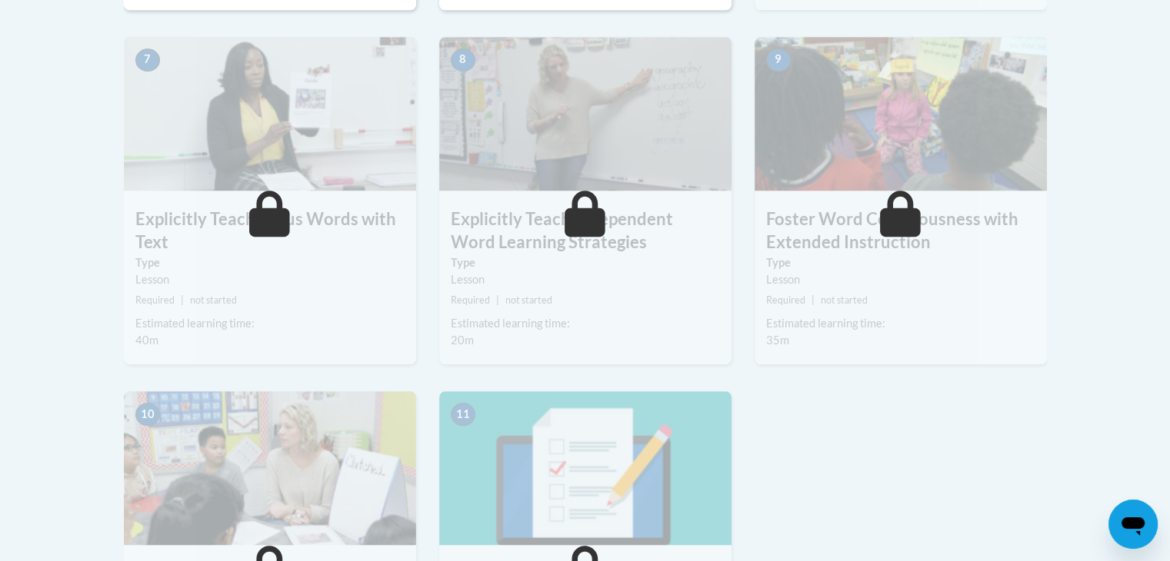
scroll to position [1326, 0]
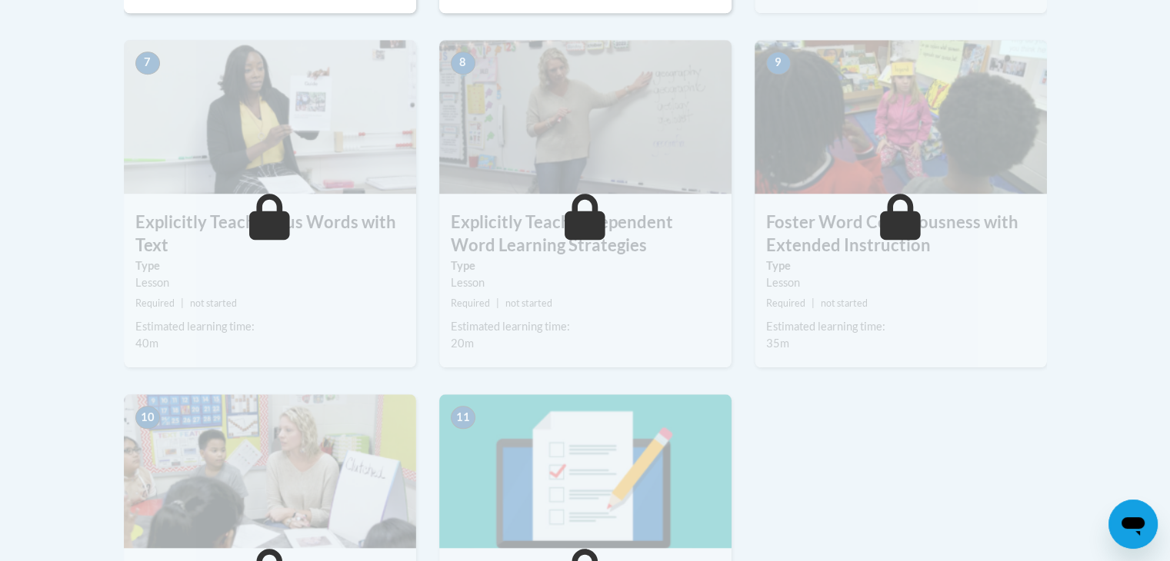
drag, startPoint x: 1169, startPoint y: 395, endPoint x: 1178, endPoint y: 450, distance: 56.0
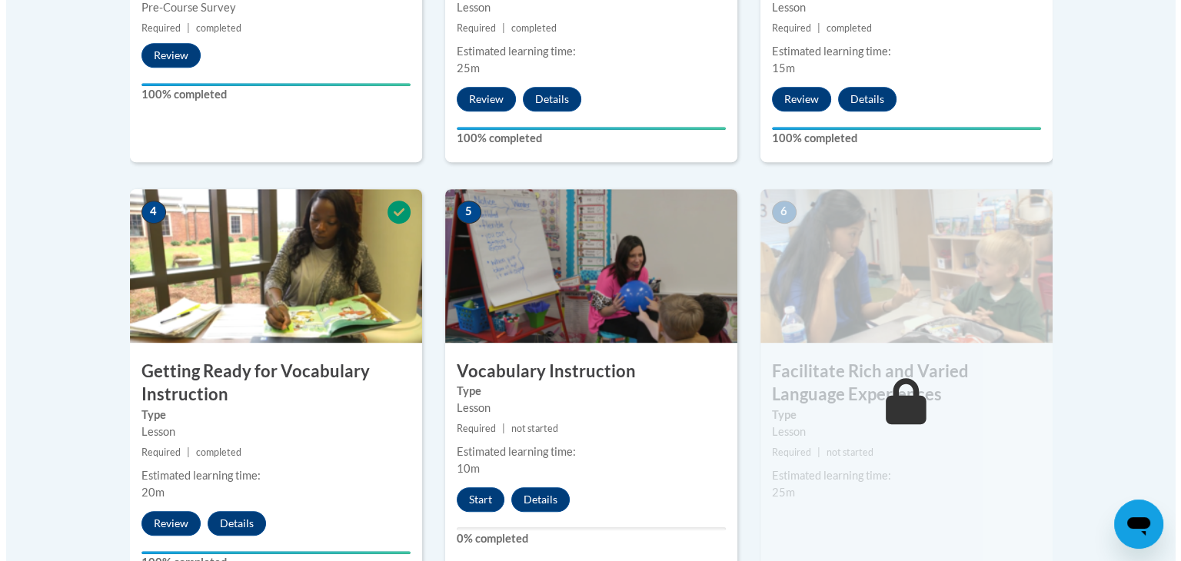
scroll to position [789, 0]
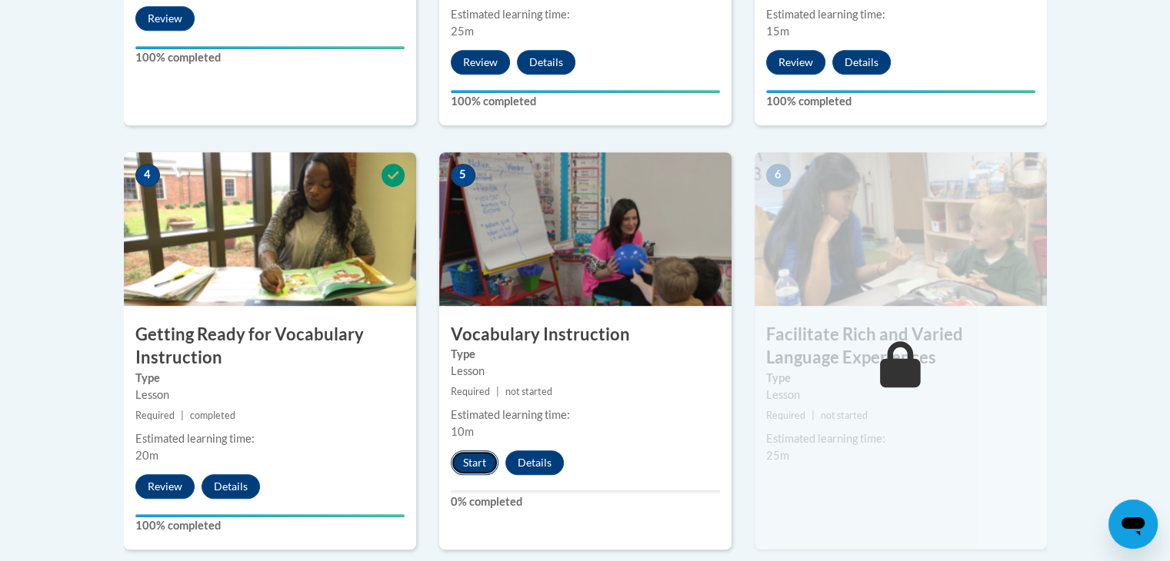
click at [462, 462] on button "Start" at bounding box center [475, 463] width 48 height 25
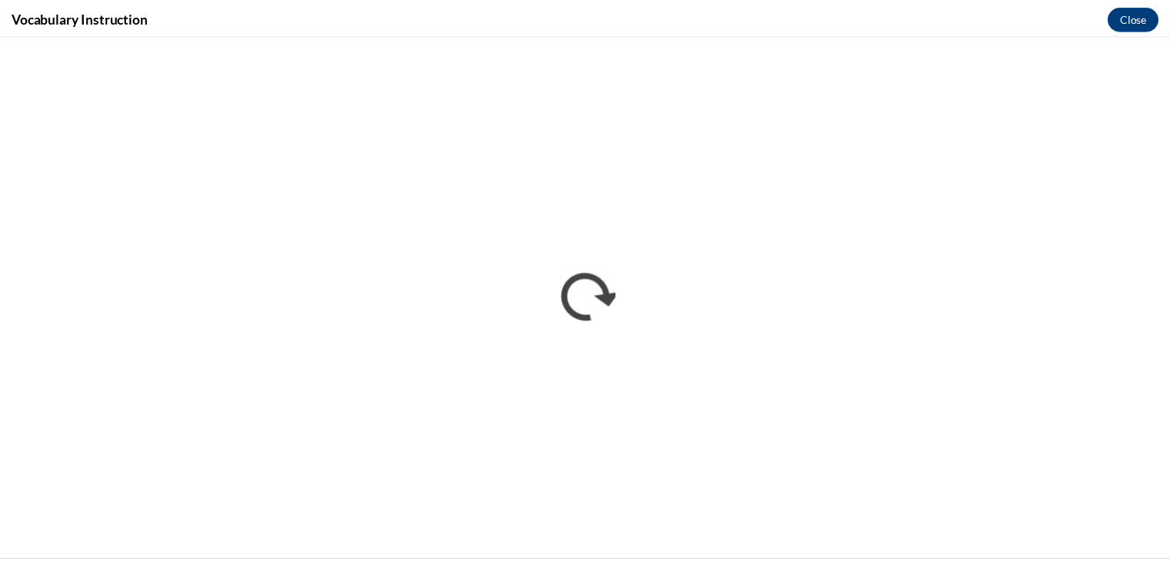
scroll to position [0, 0]
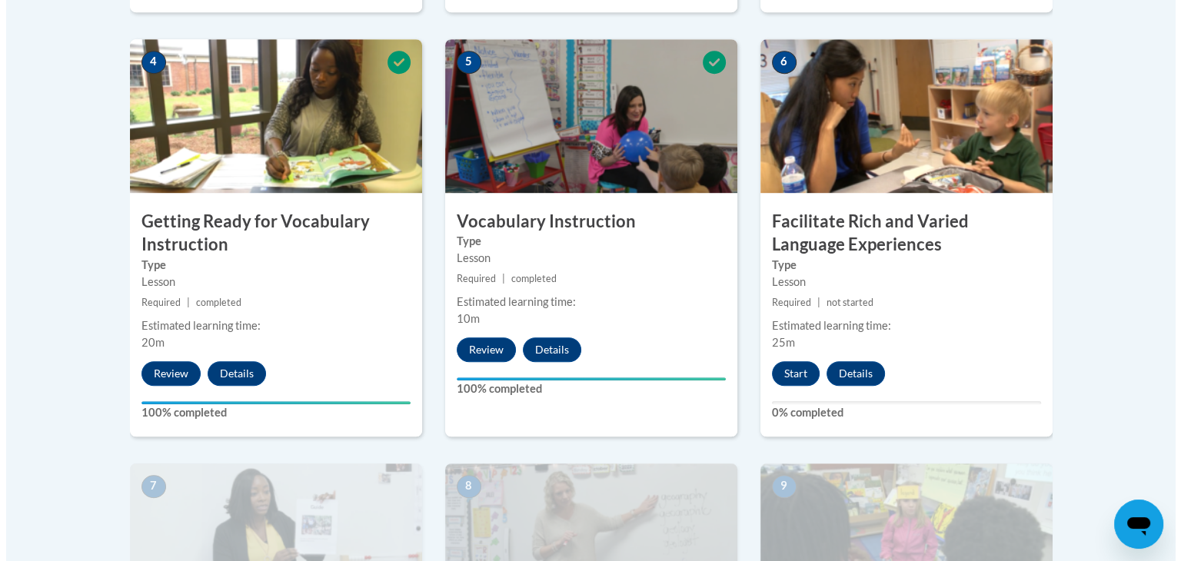
scroll to position [928, 0]
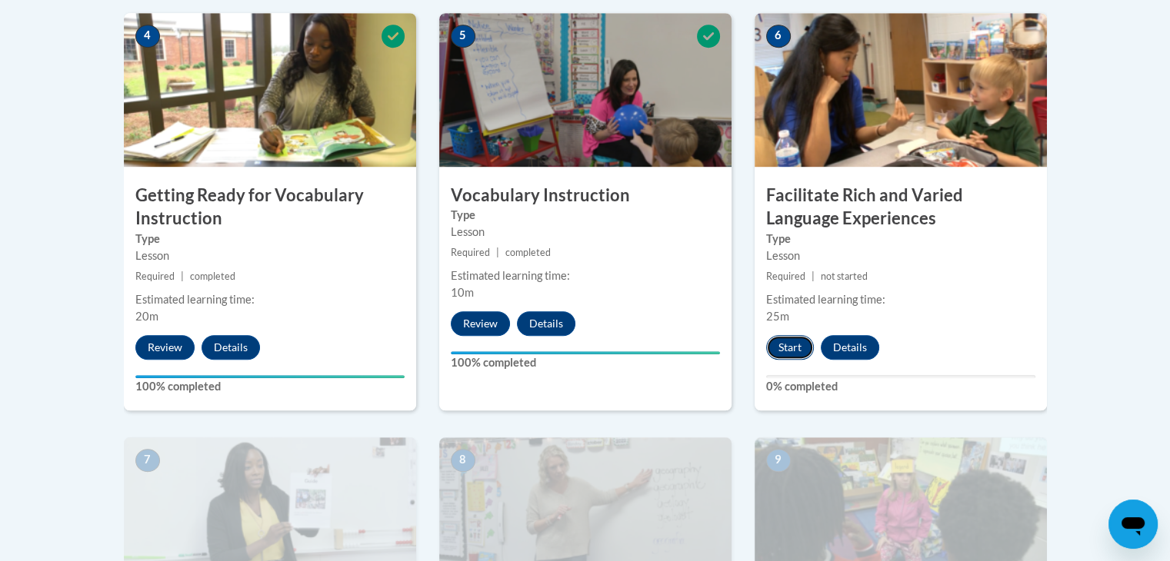
click at [779, 348] on button "Start" at bounding box center [790, 347] width 48 height 25
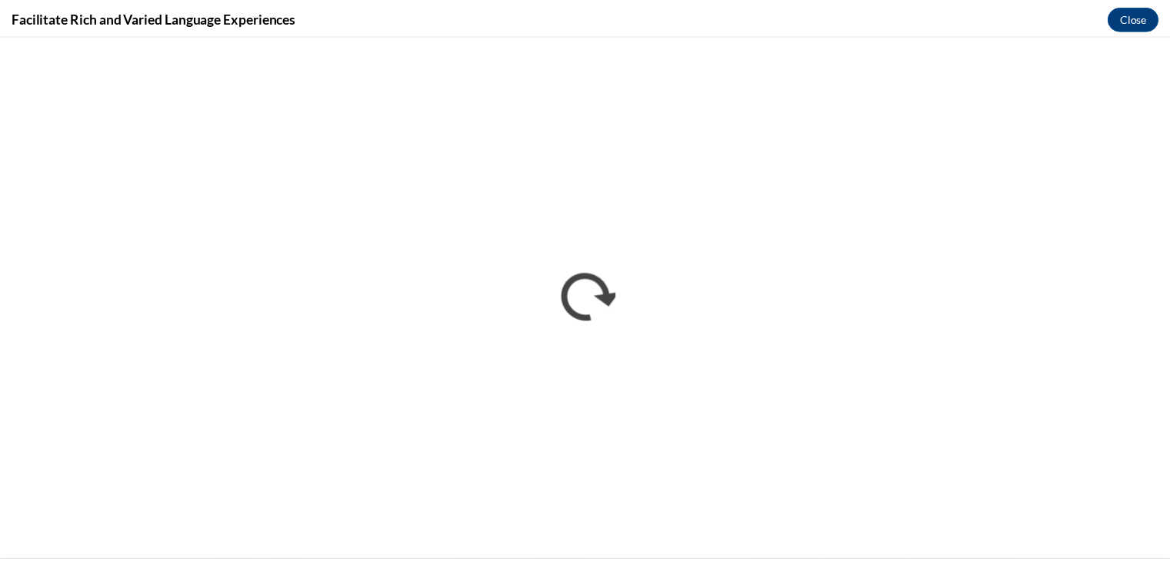
scroll to position [0, 0]
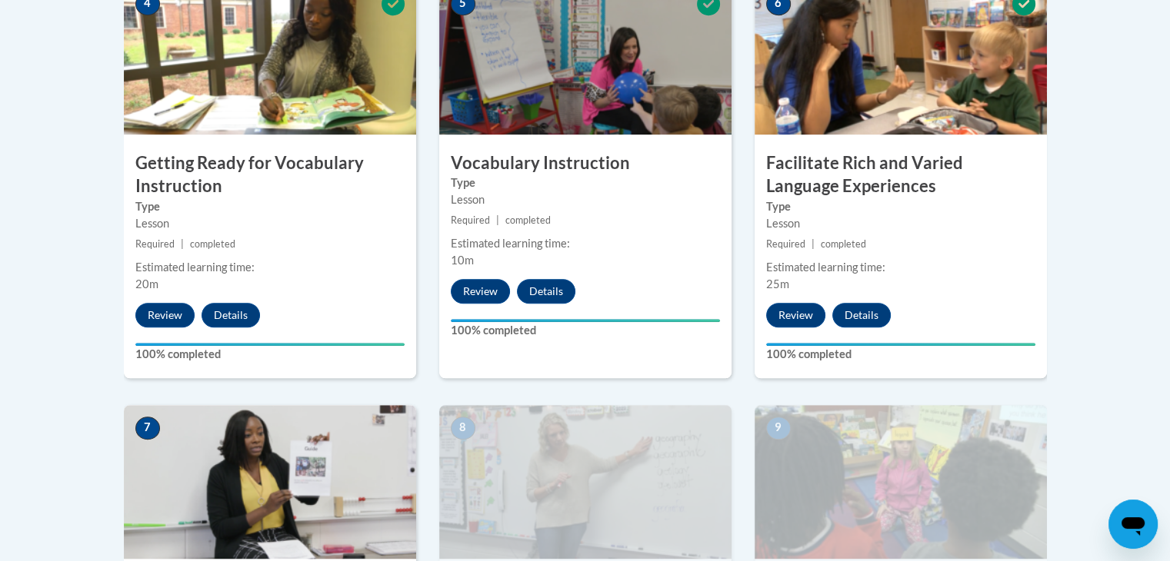
scroll to position [935, 0]
